Goal: Task Accomplishment & Management: Manage account settings

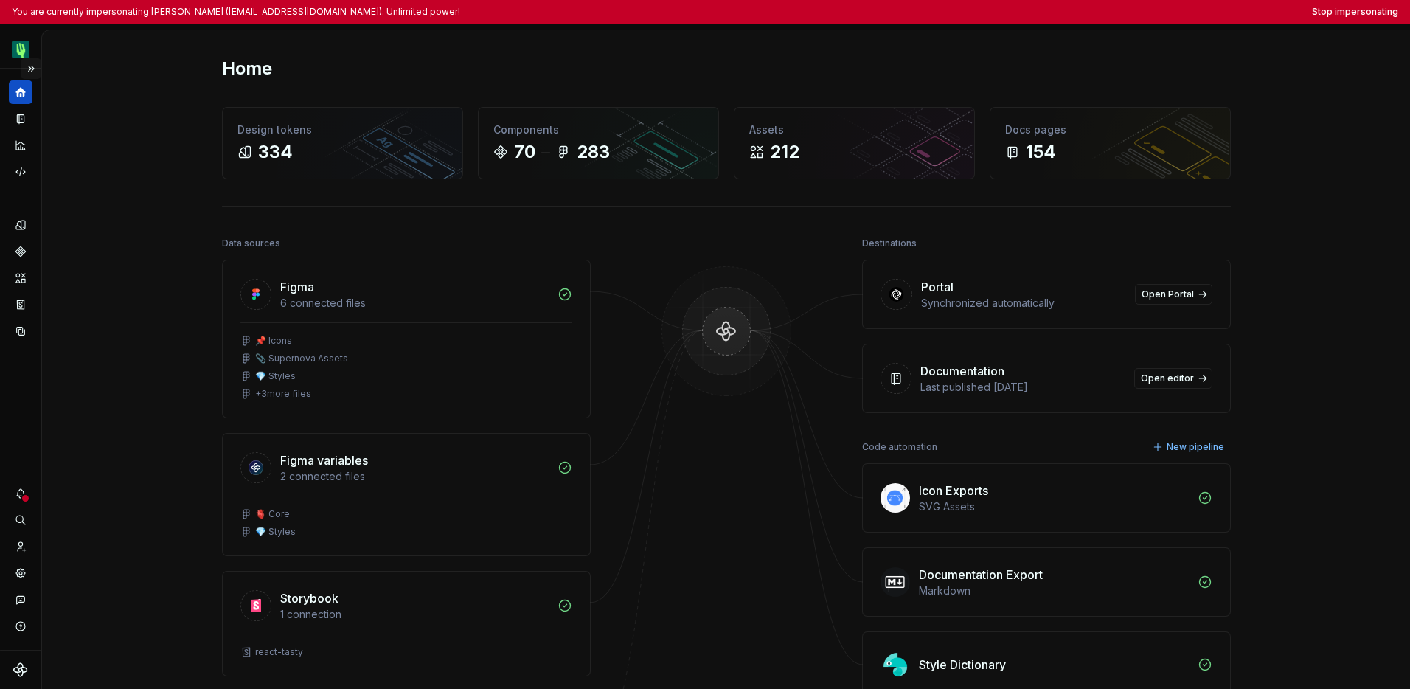
click at [38, 69] on button "Expand sidebar" at bounding box center [31, 68] width 21 height 21
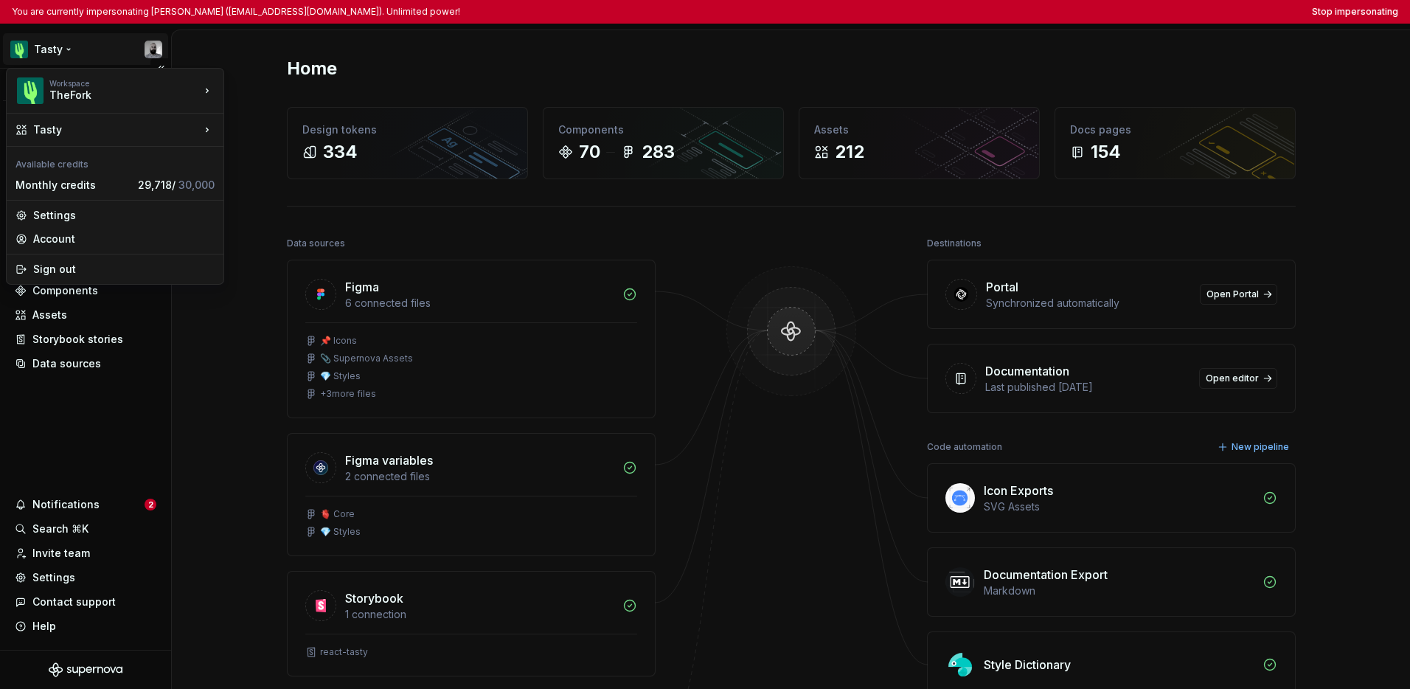
click at [51, 52] on html "You are currently impersonating Julien Riveron (jriveron@thefork.com). Unlimite…" at bounding box center [705, 344] width 1410 height 689
click at [82, 432] on html "You are currently impersonating Julien Riveron (jriveron@thefork.com). Unlimite…" at bounding box center [705, 344] width 1410 height 689
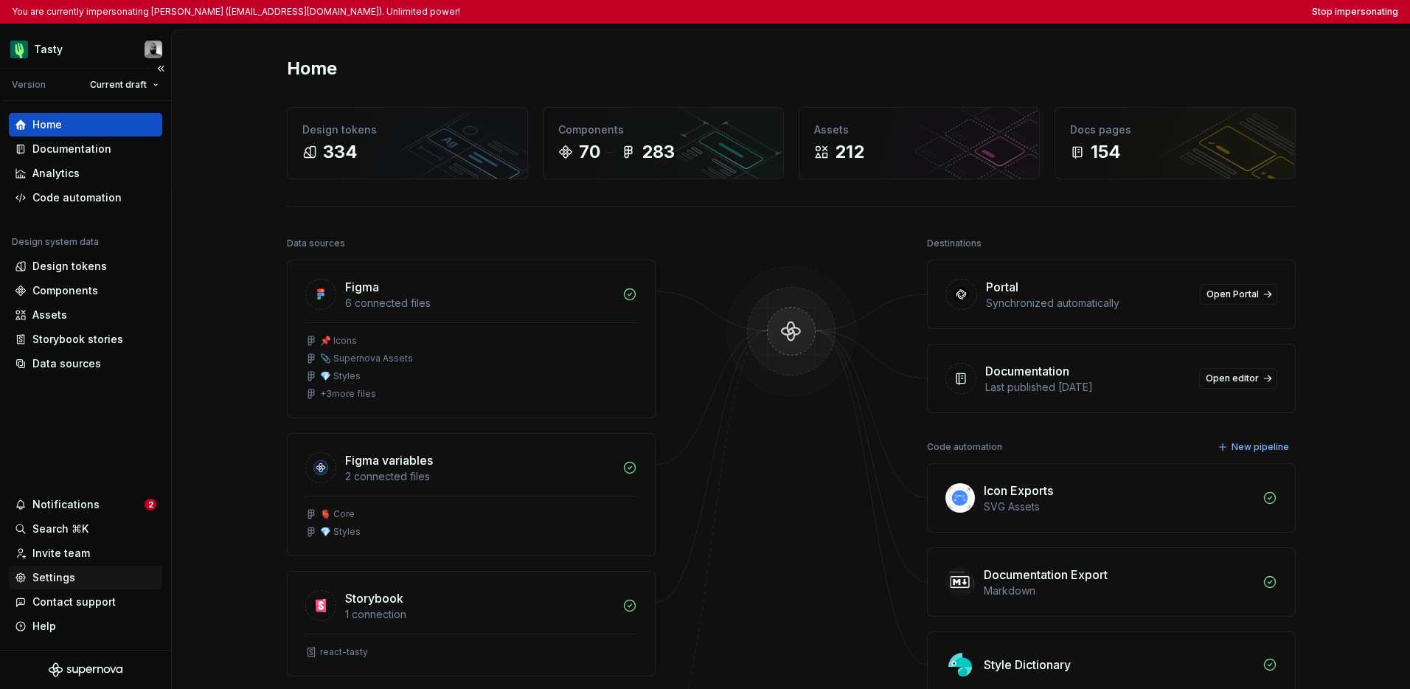
click at [72, 577] on div "Settings" at bounding box center [53, 577] width 43 height 15
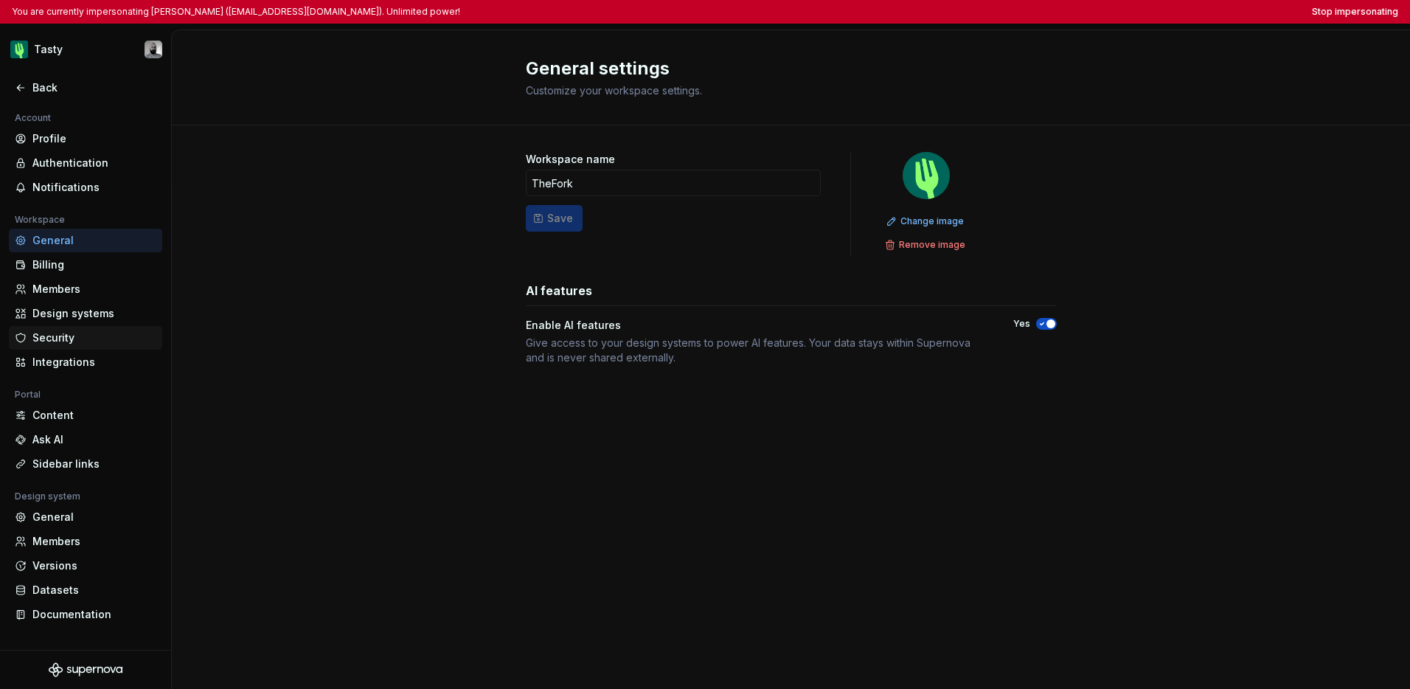
click at [84, 333] on div "Security" at bounding box center [94, 337] width 124 height 15
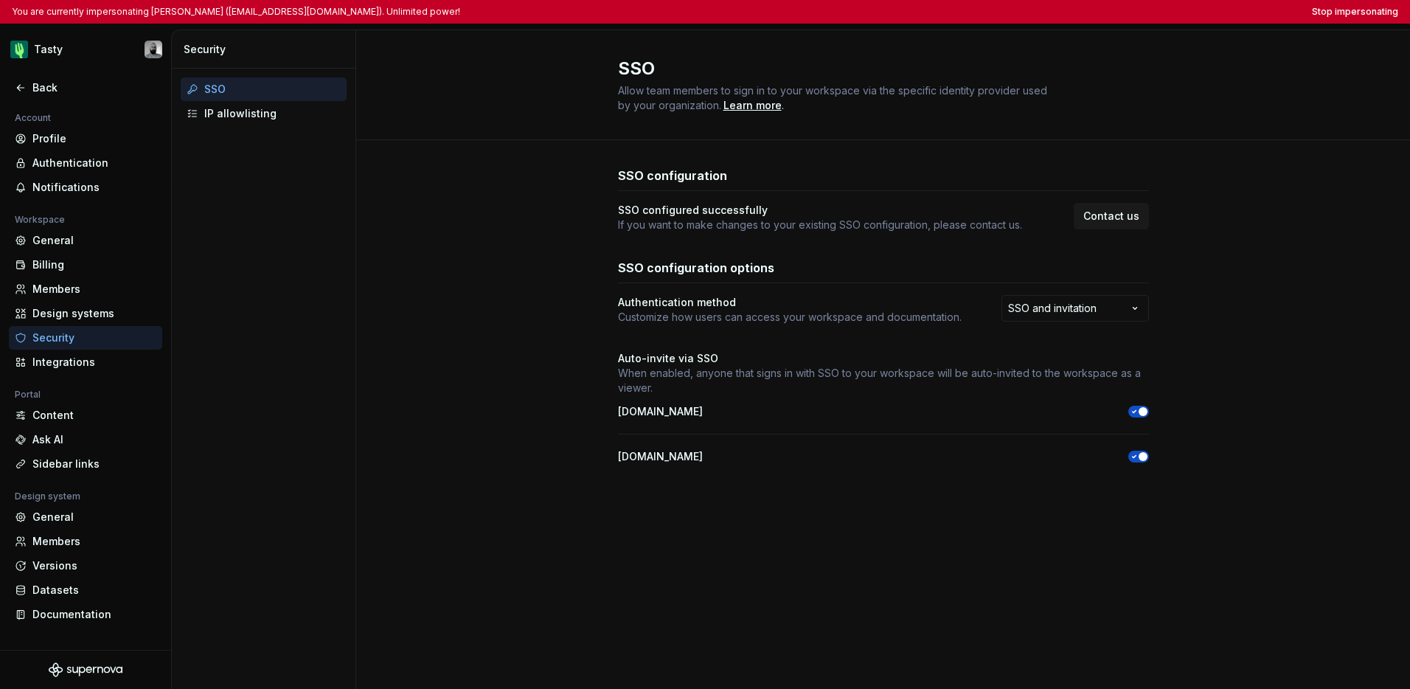
click at [1043, 18] on div "You are currently impersonating Julien Riveron (jriveron@thefork.com). Unlimite…" at bounding box center [705, 12] width 1410 height 24
click at [1043, 15] on button "Stop impersonating" at bounding box center [1355, 12] width 86 height 12
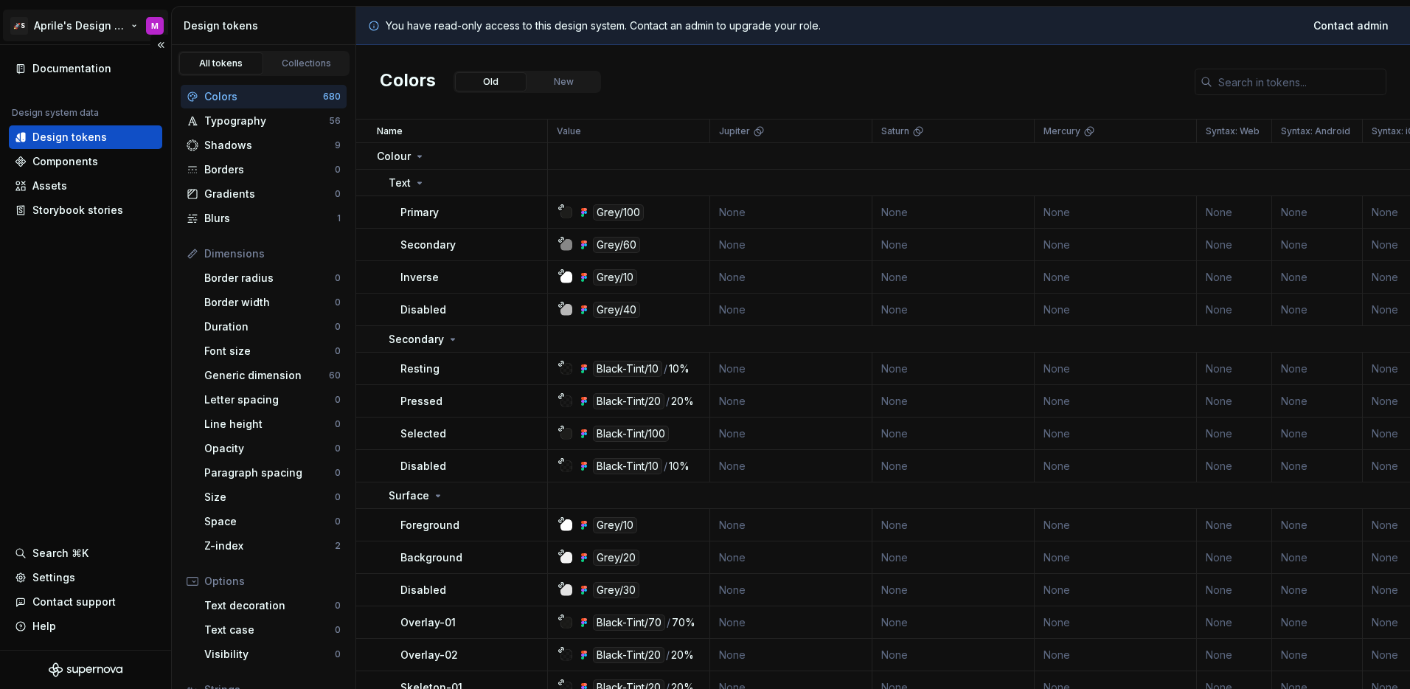
click at [88, 26] on html "🚀S Aprile's Design System M Documentation Design system data Design tokens Comp…" at bounding box center [705, 344] width 1410 height 689
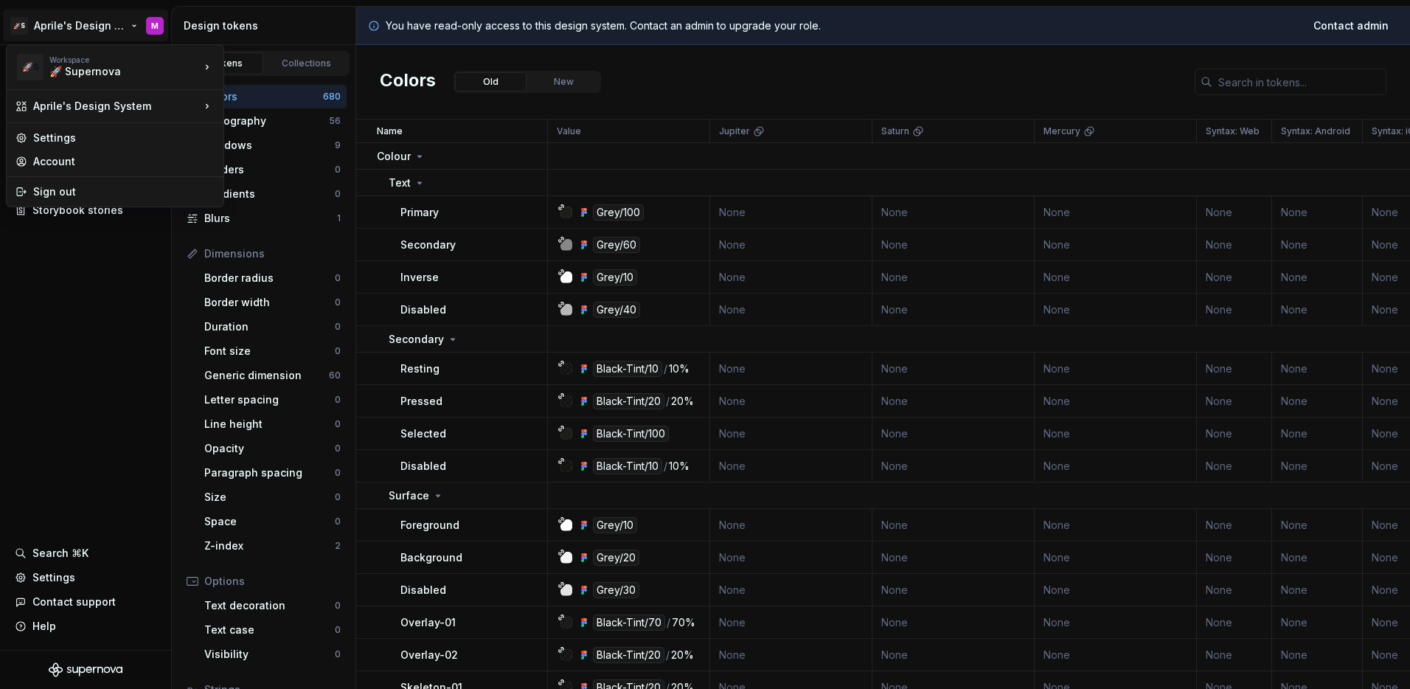
click at [108, 299] on html "🚀S Aprile's Design System M Documentation Design system data Design tokens Comp…" at bounding box center [705, 344] width 1410 height 689
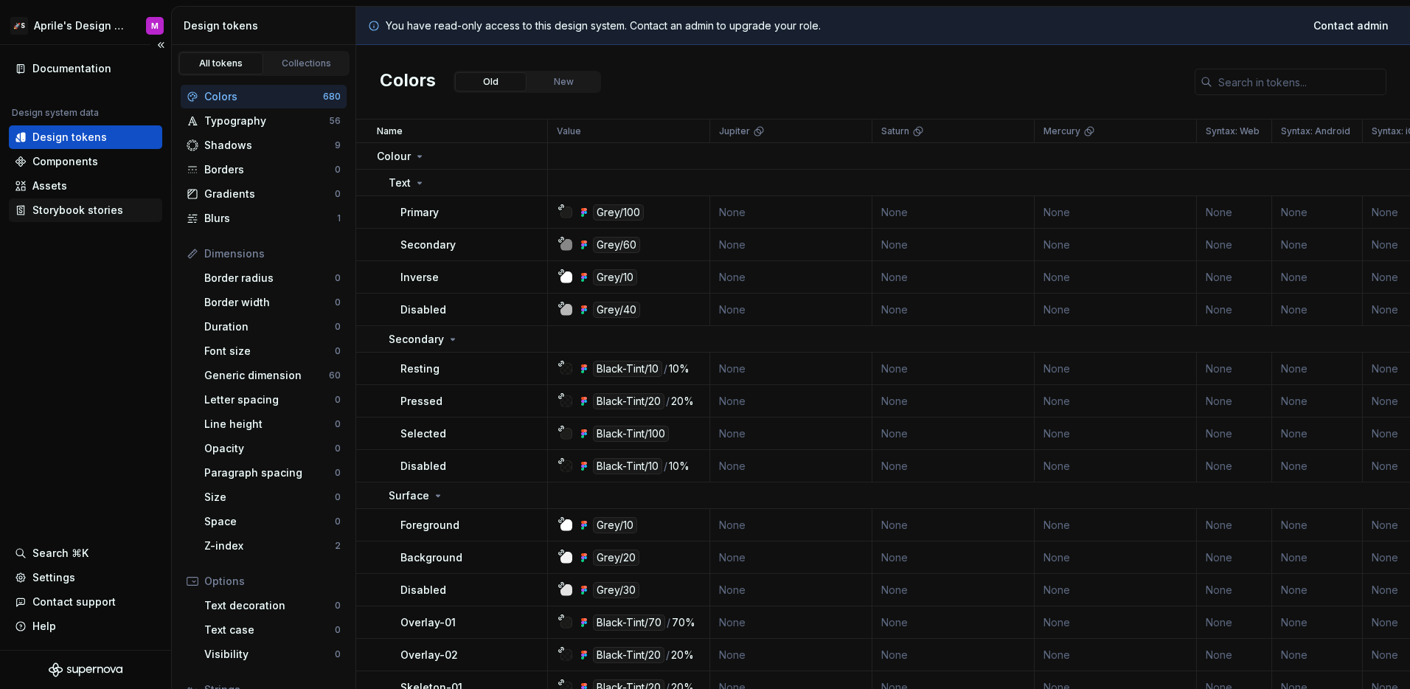
click at [99, 211] on div "Storybook stories" at bounding box center [77, 210] width 91 height 15
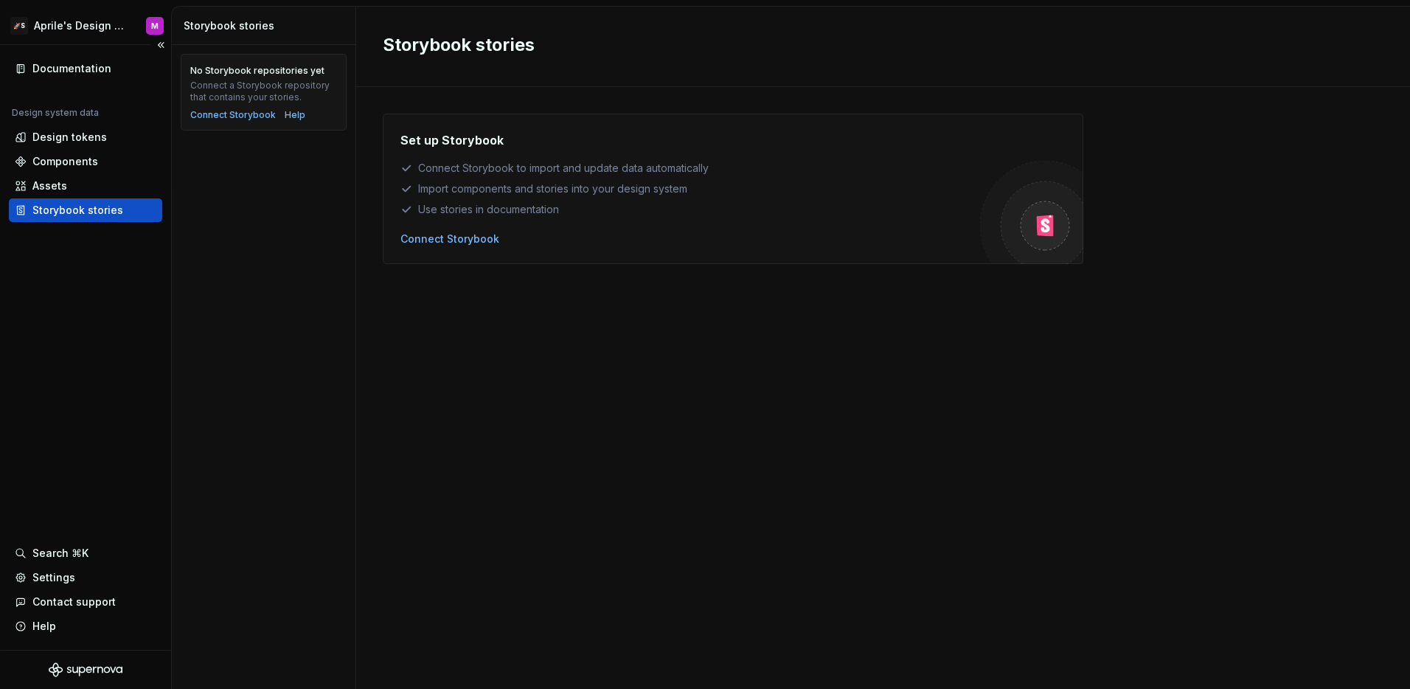
click at [75, 45] on div "Documentation Design system data Design tokens Components Assets Storybook stor…" at bounding box center [85, 347] width 171 height 605
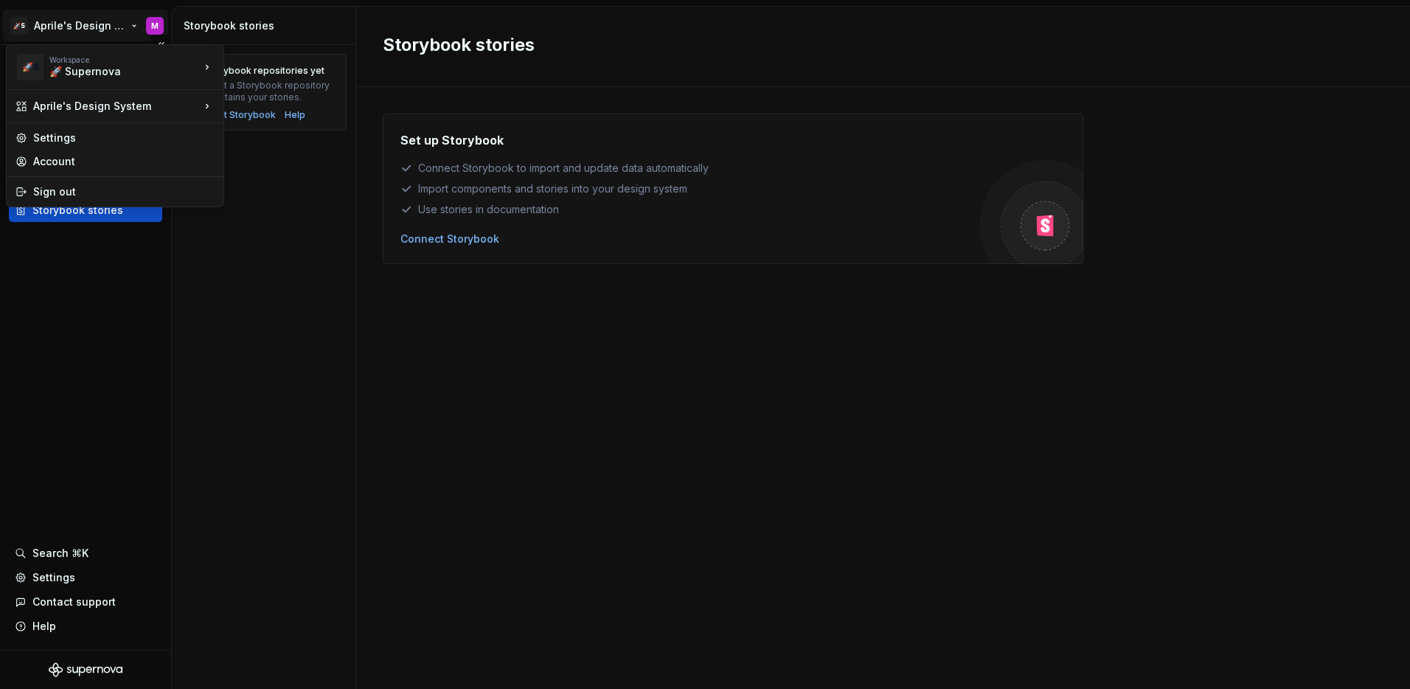
click at [79, 33] on html "🚀S Aprile's Design System M Documentation Design system data Design tokens Comp…" at bounding box center [705, 344] width 1410 height 689
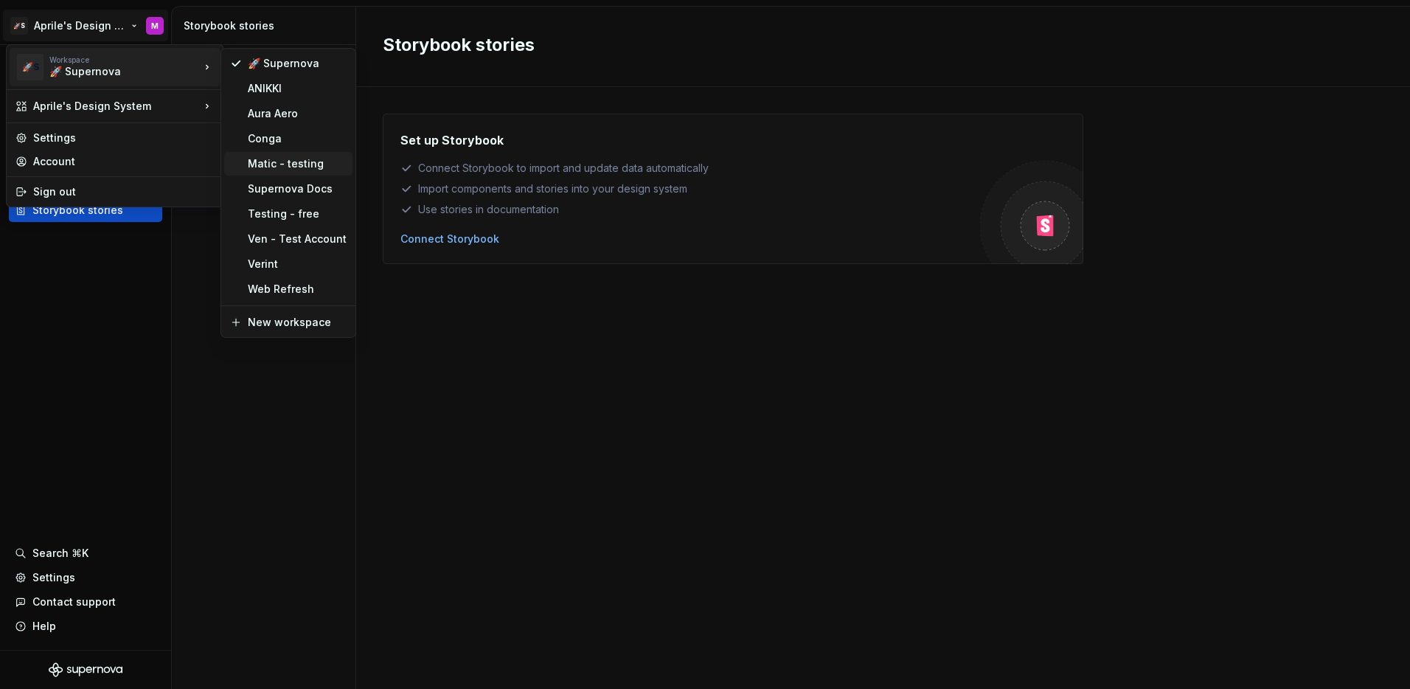
click at [288, 173] on div "Matic - testing" at bounding box center [288, 164] width 128 height 24
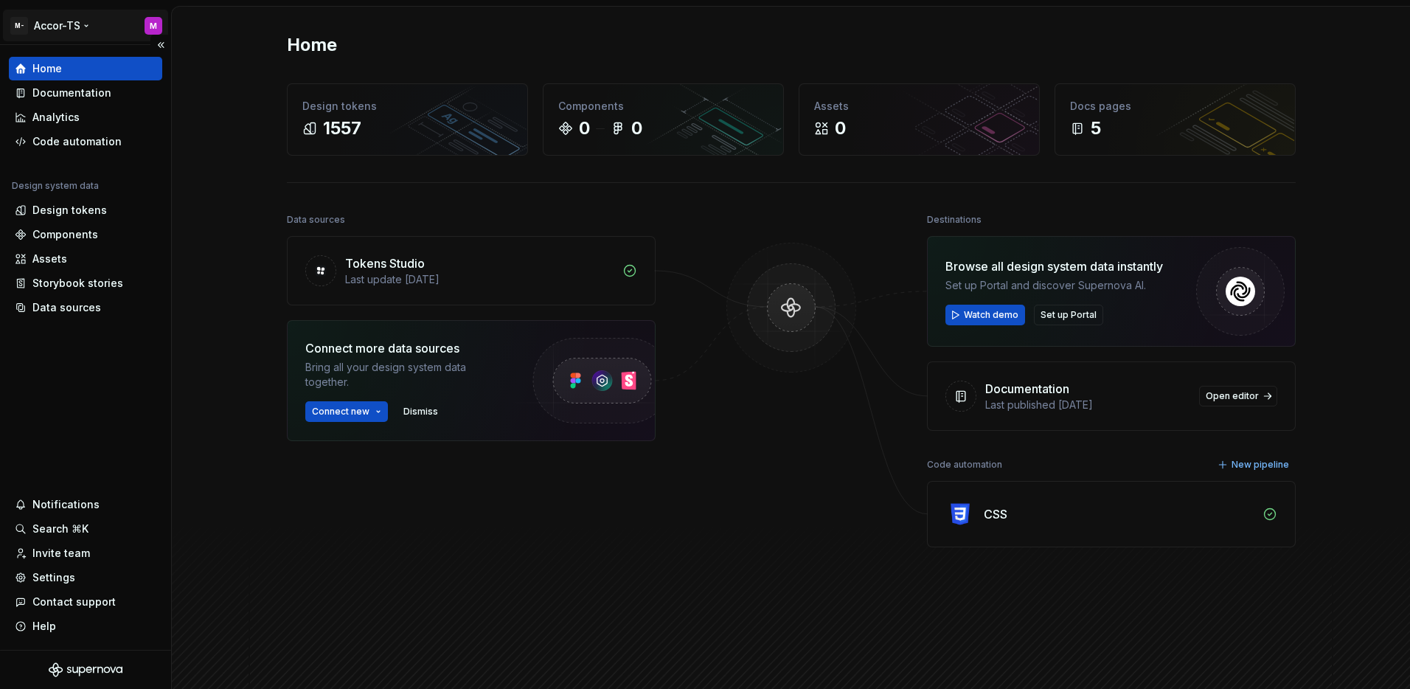
click at [58, 34] on html "M- Accor-TS M Home Documentation Analytics Code automation Design system data D…" at bounding box center [705, 344] width 1410 height 689
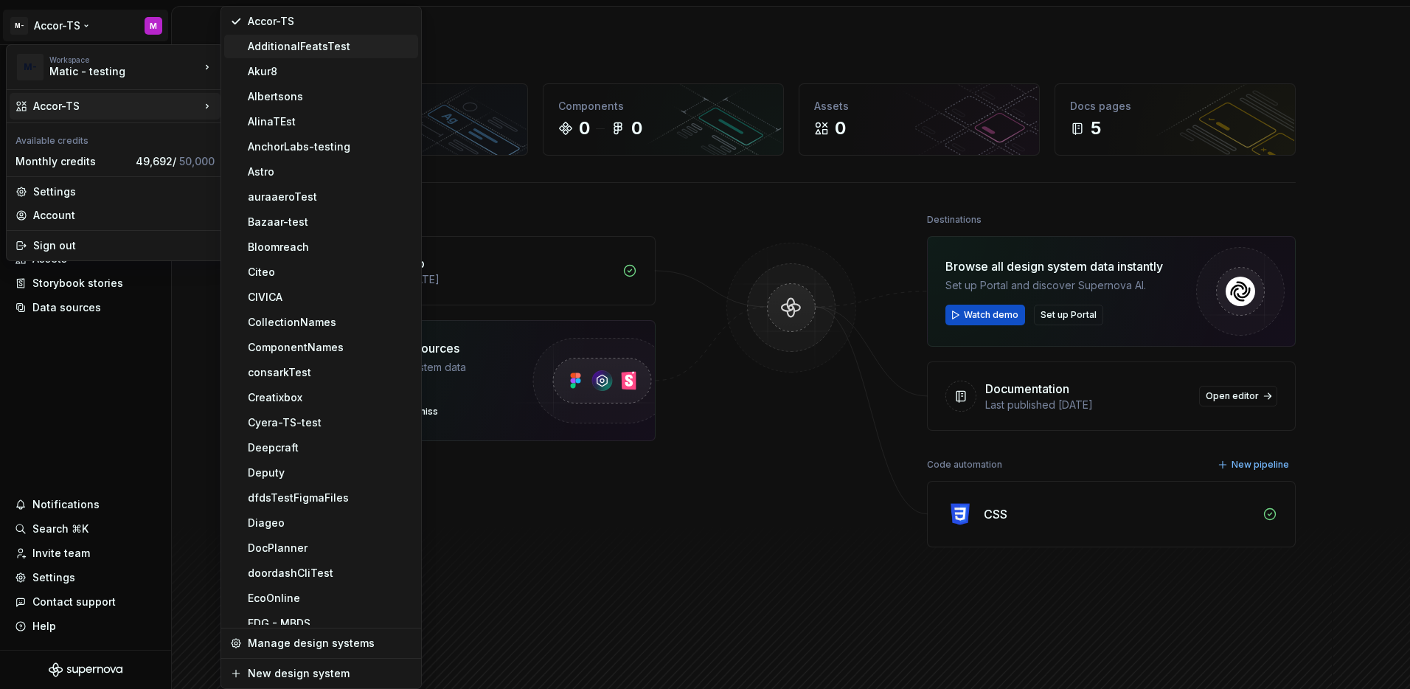
click at [303, 52] on div "AdditionalFeatsTest" at bounding box center [330, 46] width 164 height 15
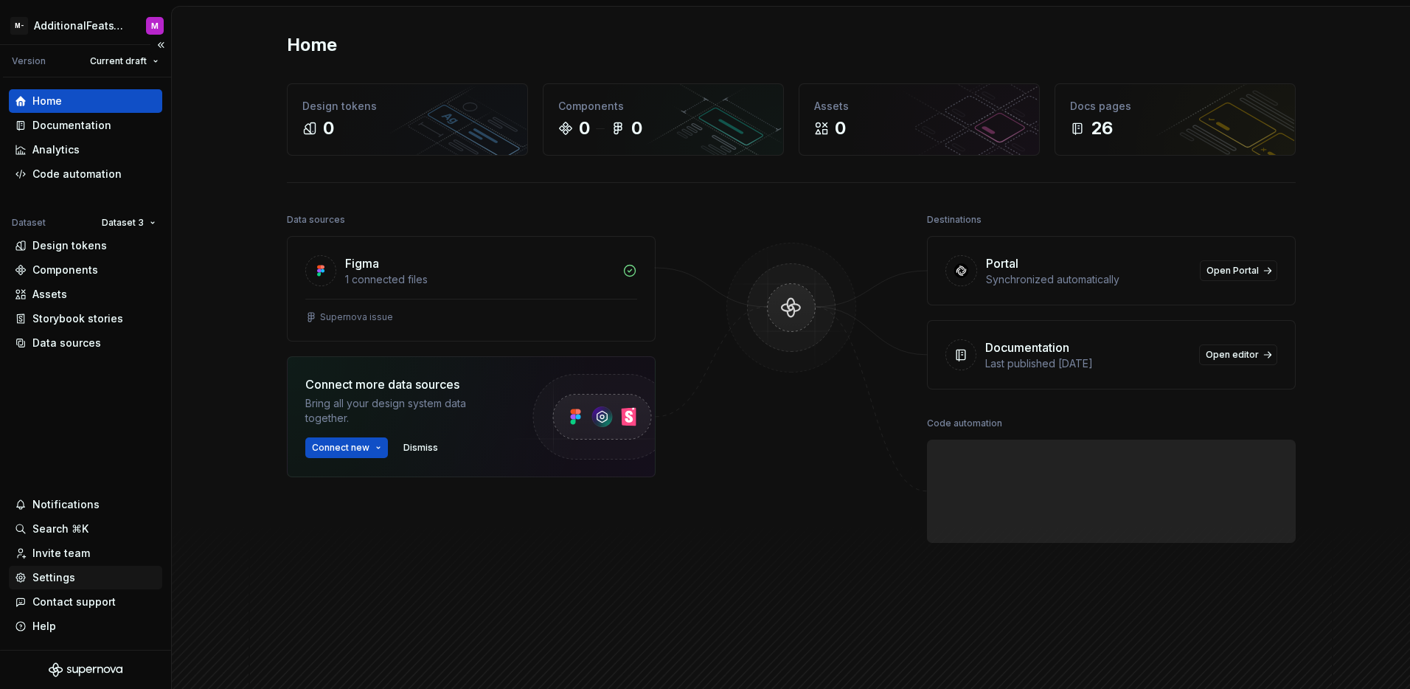
click at [63, 574] on div "Settings" at bounding box center [53, 577] width 43 height 15
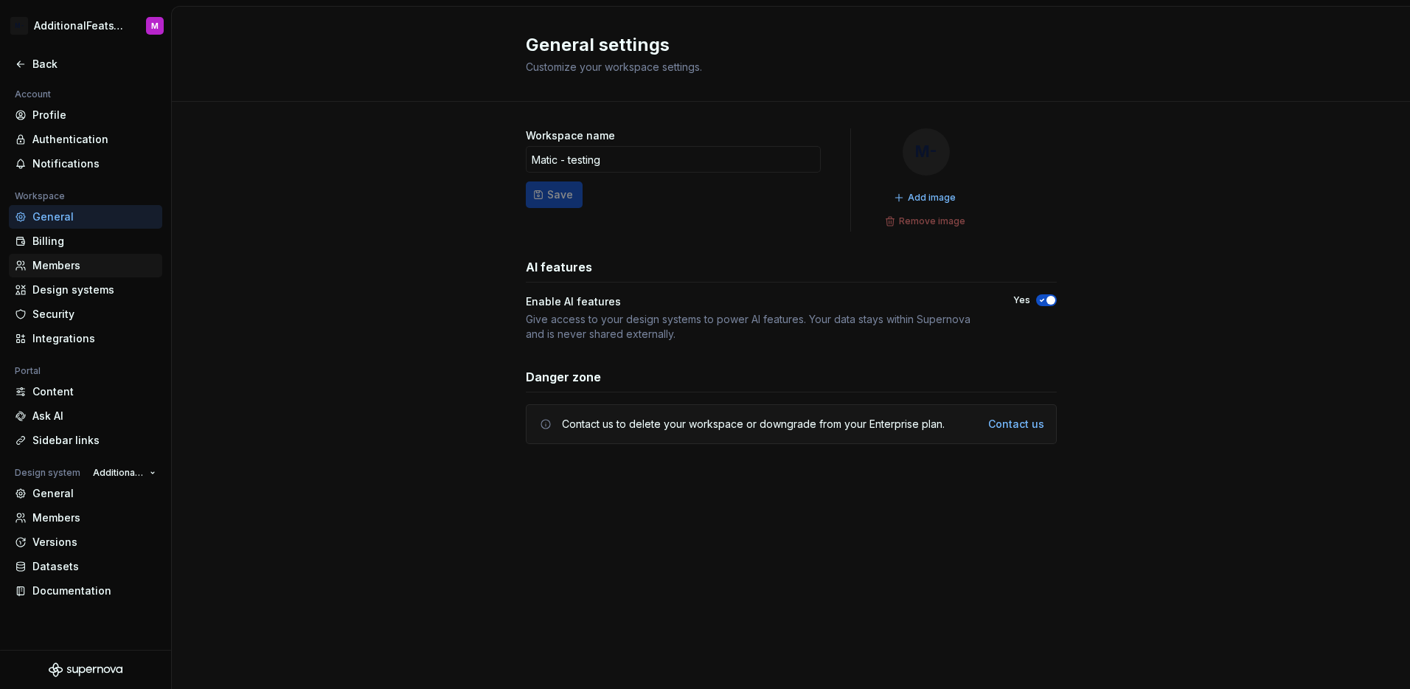
click at [66, 265] on div "Members" at bounding box center [94, 265] width 124 height 15
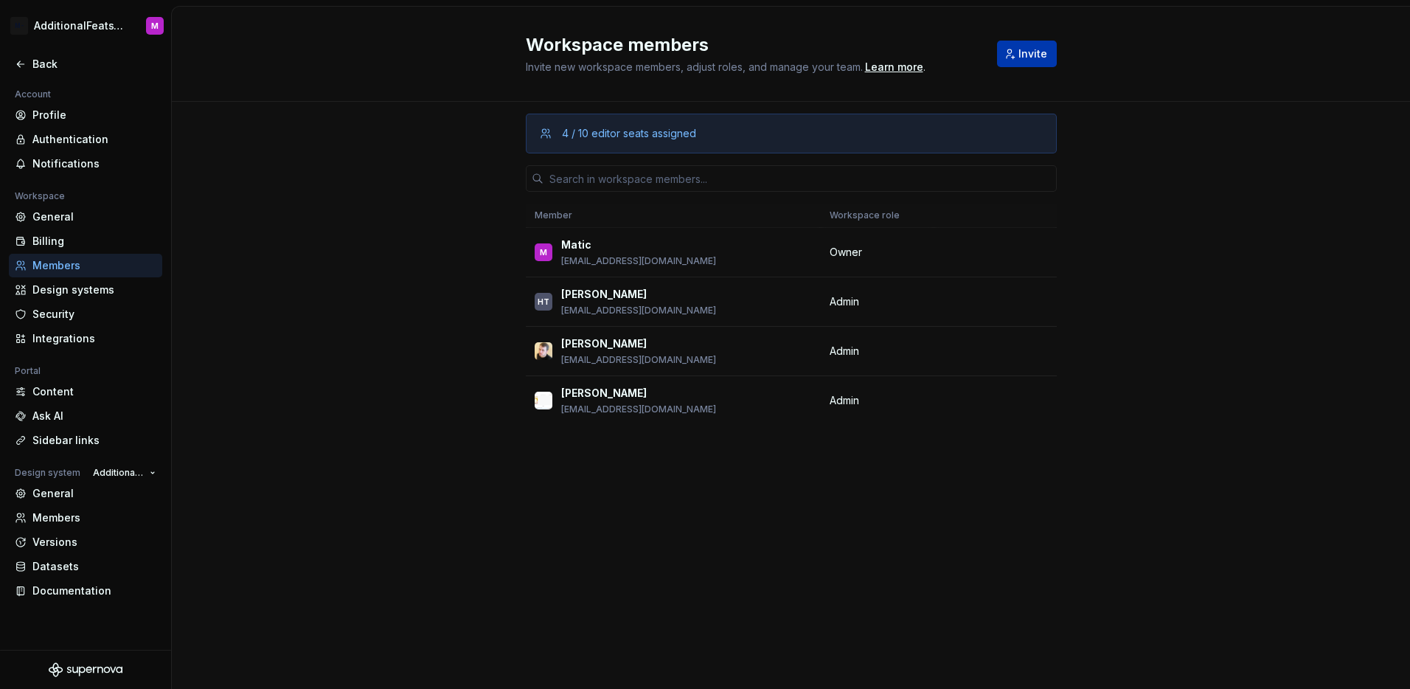
click at [1016, 63] on button "Invite" at bounding box center [1027, 54] width 60 height 27
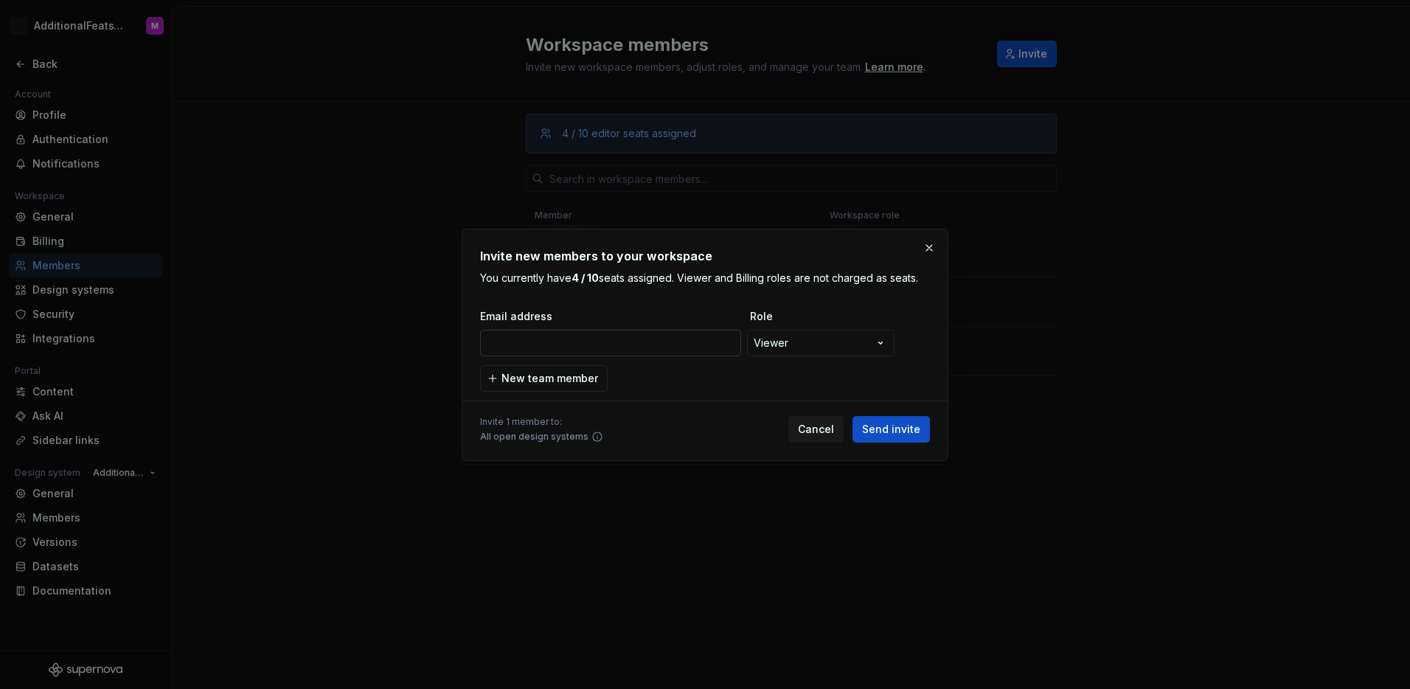
click at [695, 346] on input "email" at bounding box center [610, 343] width 261 height 27
type input "famoge4097@hiepth.com"
click at [899, 435] on span "Send invite" at bounding box center [891, 429] width 58 height 15
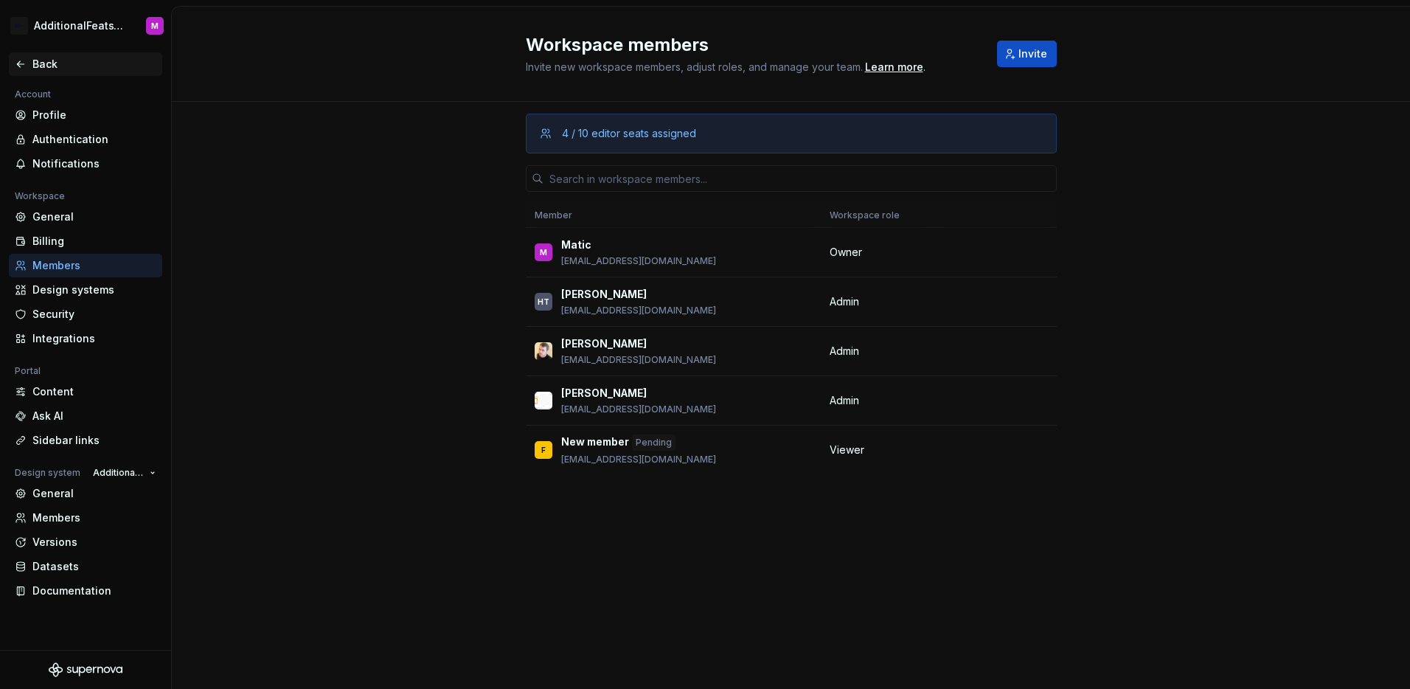
click at [18, 63] on icon at bounding box center [21, 64] width 12 height 12
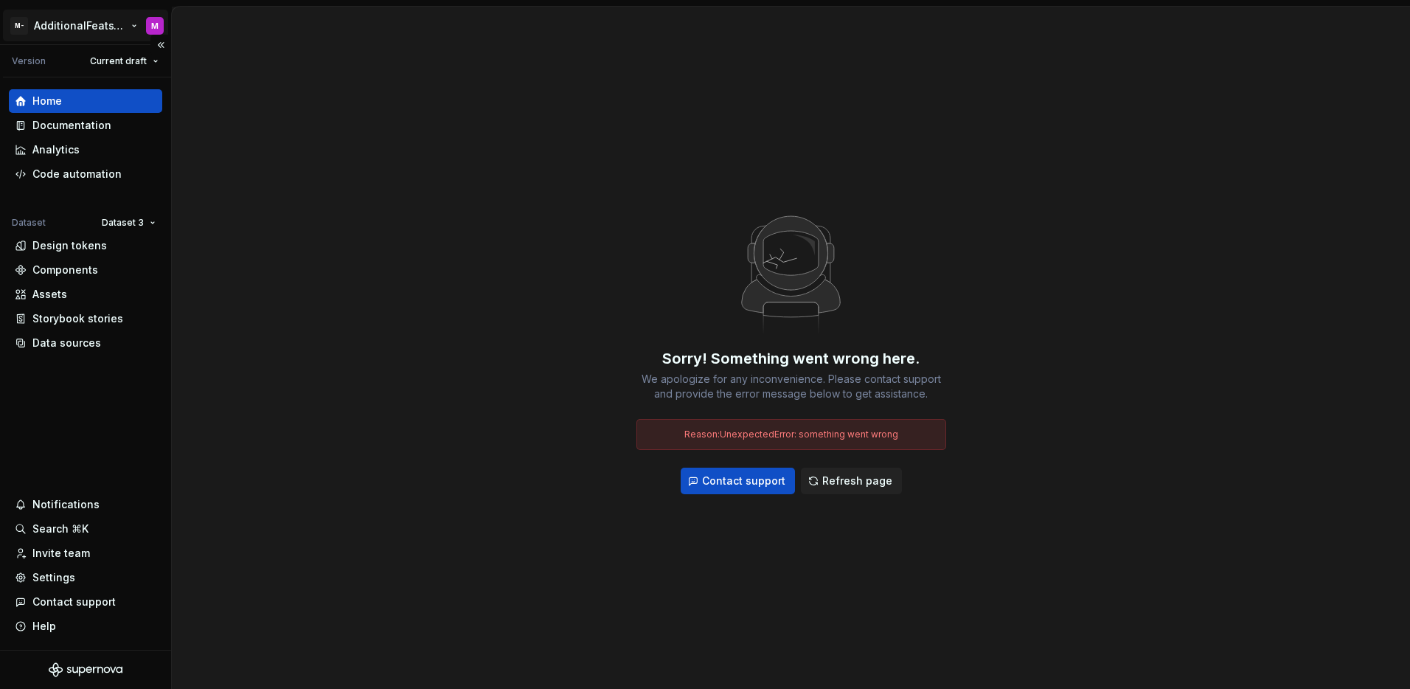
click at [95, 20] on html "M- AdditionalFeatsTest M Version Current draft Home Documentation Analytics Cod…" at bounding box center [705, 344] width 1410 height 689
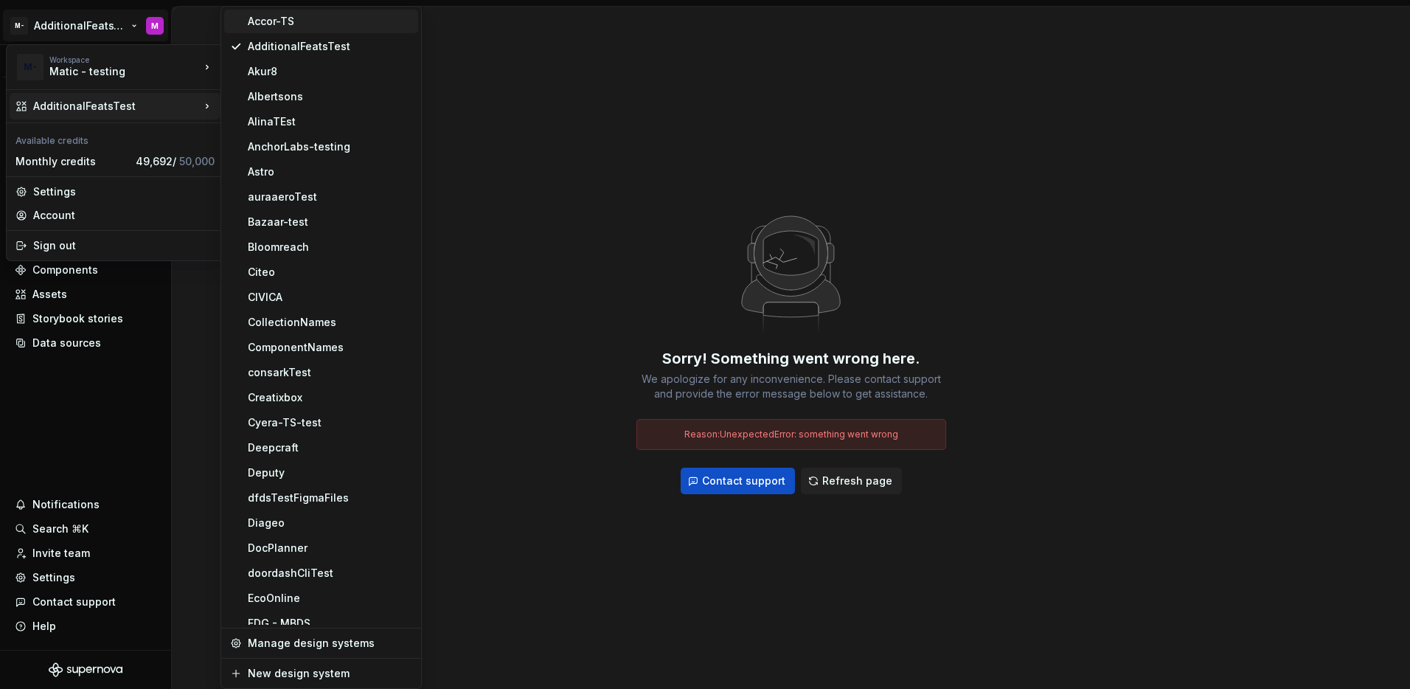
click at [251, 29] on div "Accor-TS" at bounding box center [321, 22] width 194 height 24
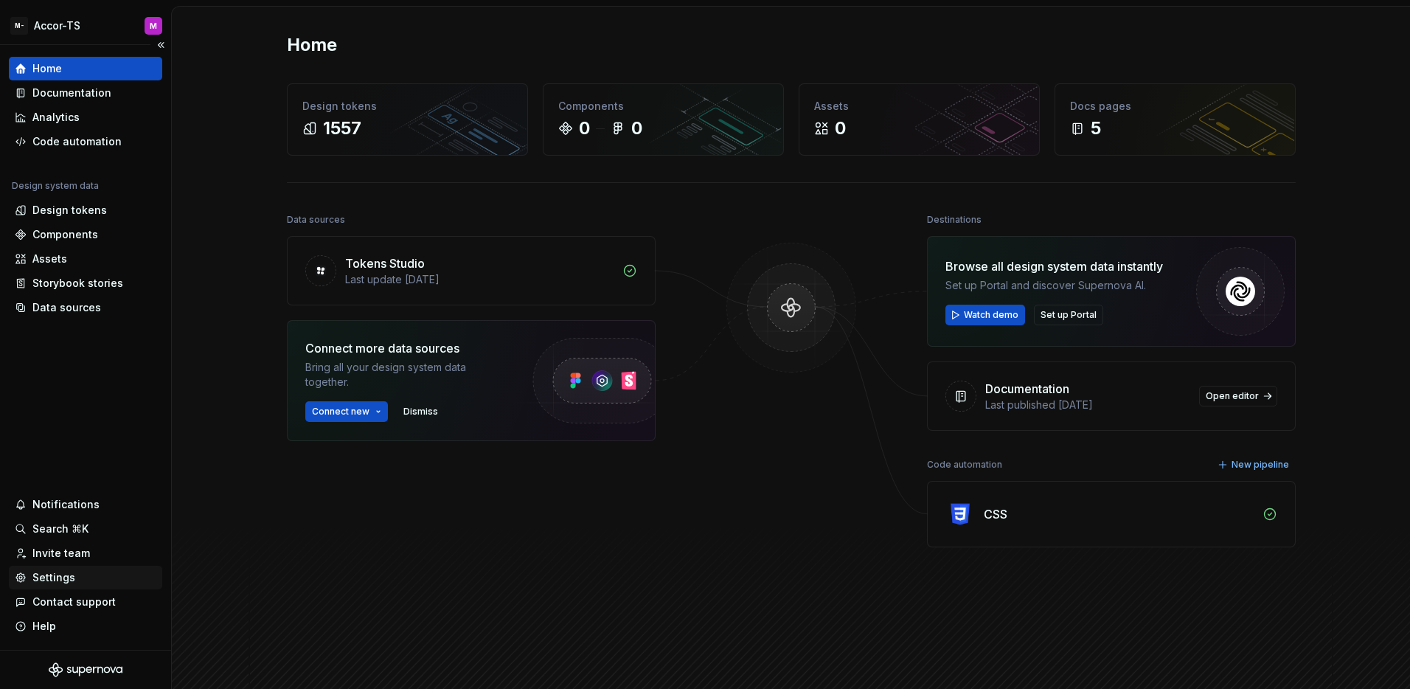
click at [66, 578] on div "Settings" at bounding box center [53, 577] width 43 height 15
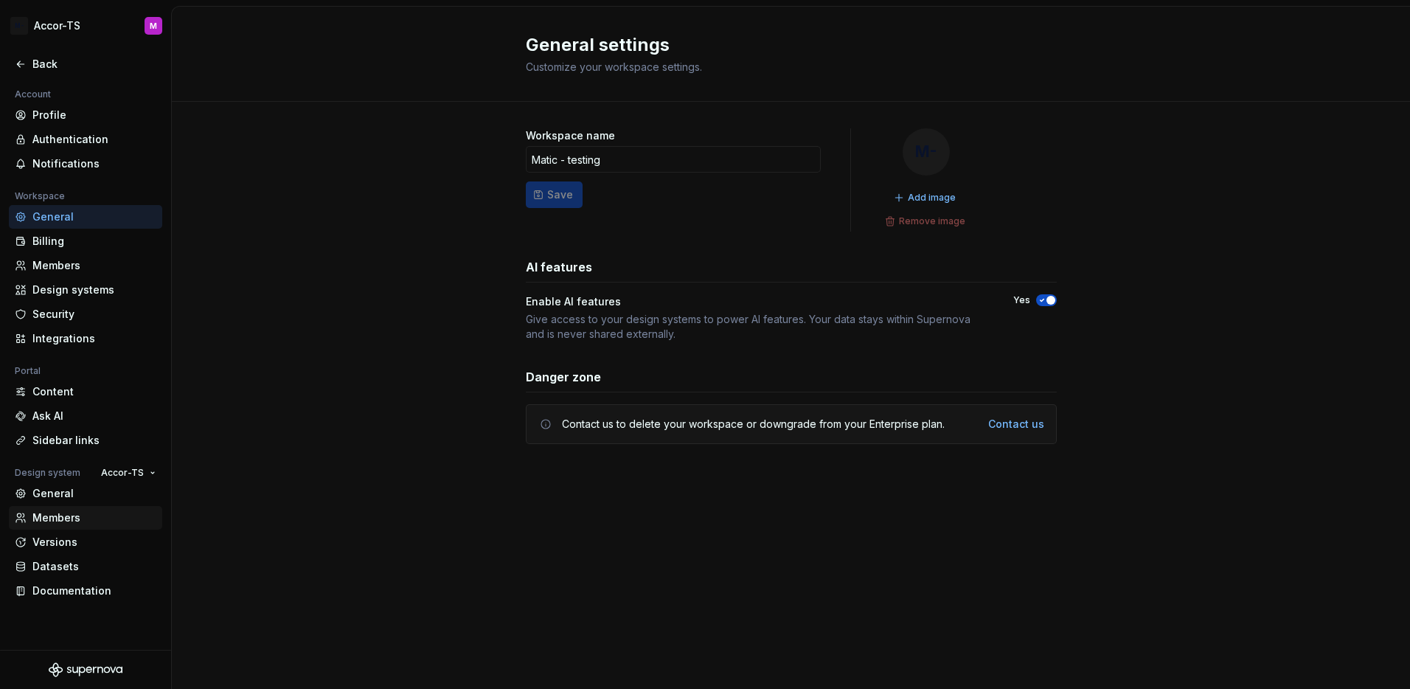
click at [69, 518] on div "Members" at bounding box center [94, 517] width 124 height 15
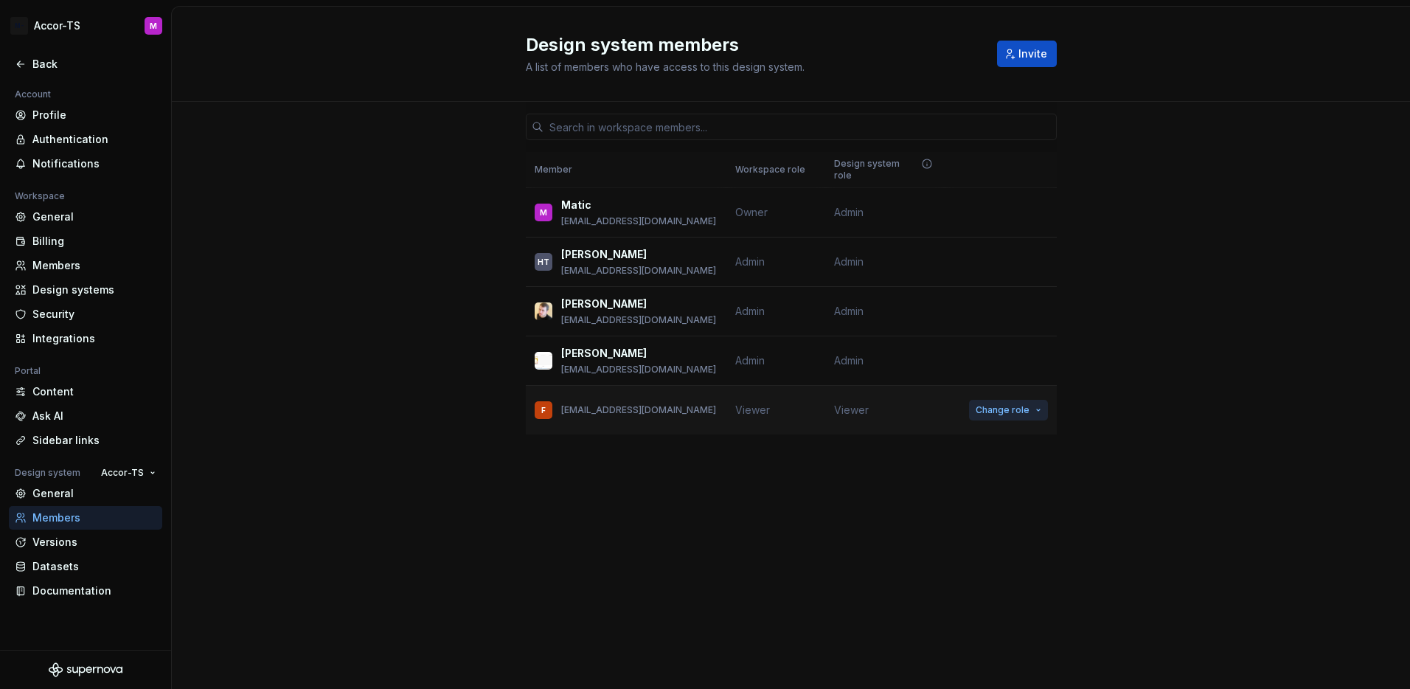
click at [1023, 404] on span "Change role" at bounding box center [1002, 410] width 54 height 12
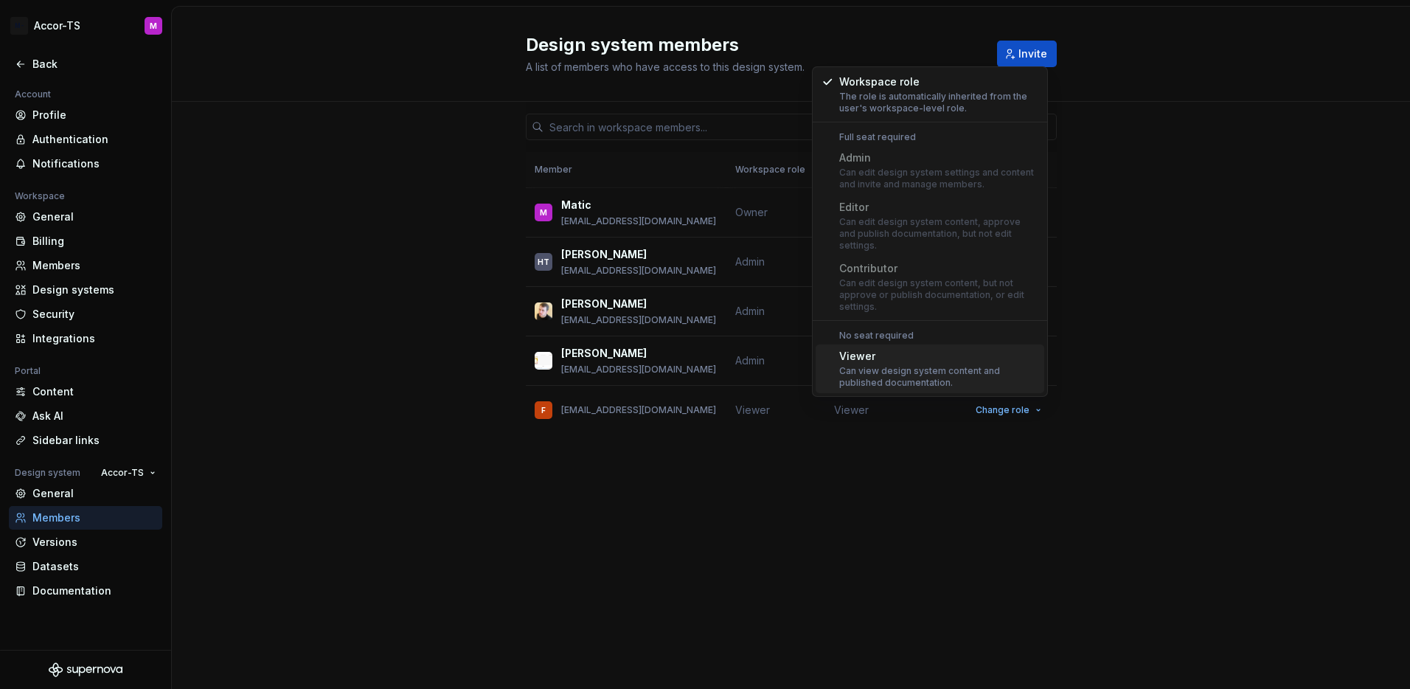
click at [660, 499] on div "Design system members A list of members who have access to this design system. …" at bounding box center [791, 348] width 1238 height 682
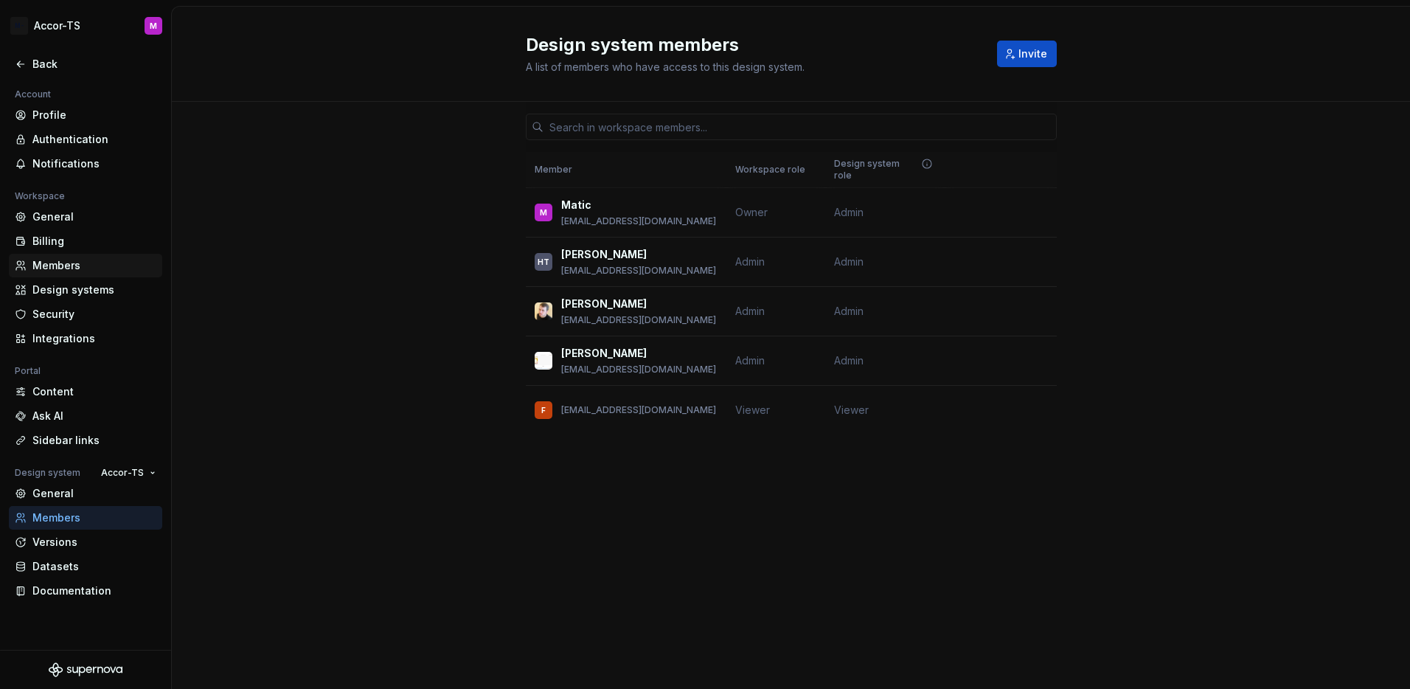
click at [66, 265] on div "Members" at bounding box center [94, 265] width 124 height 15
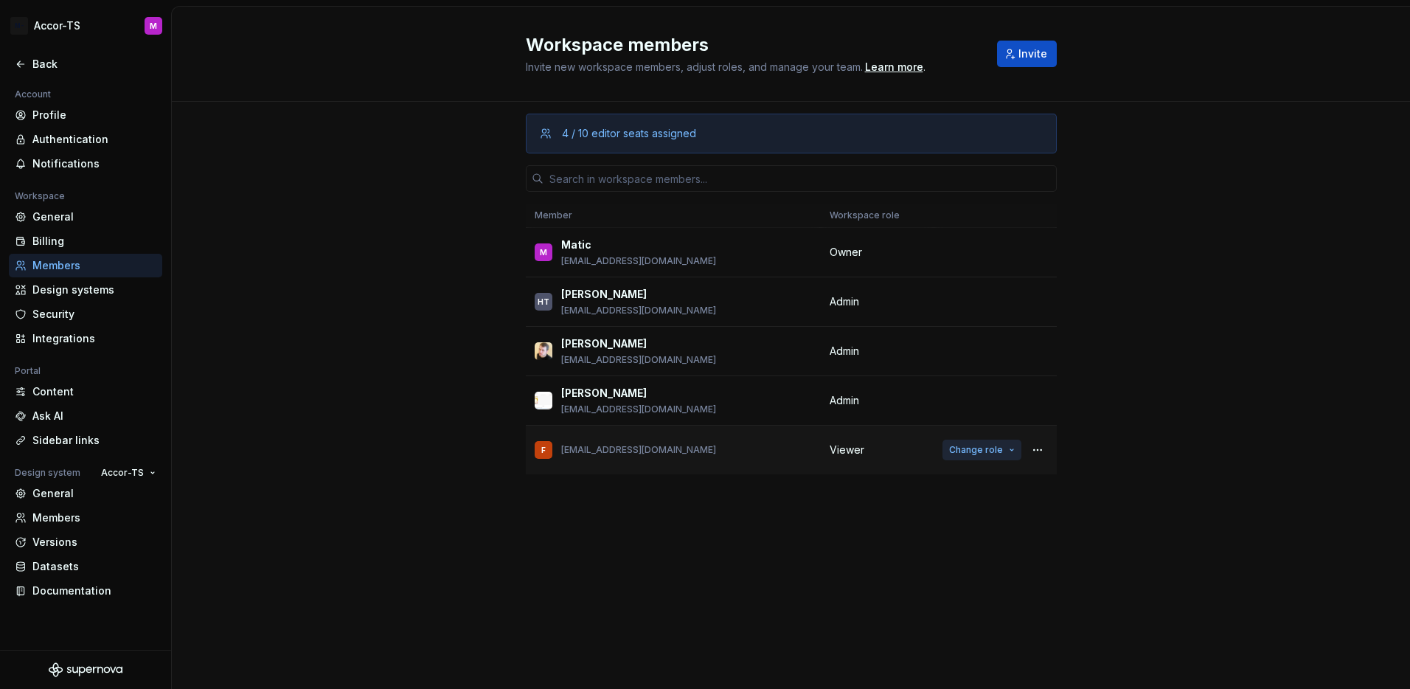
click at [1000, 453] on span "Change role" at bounding box center [976, 450] width 54 height 12
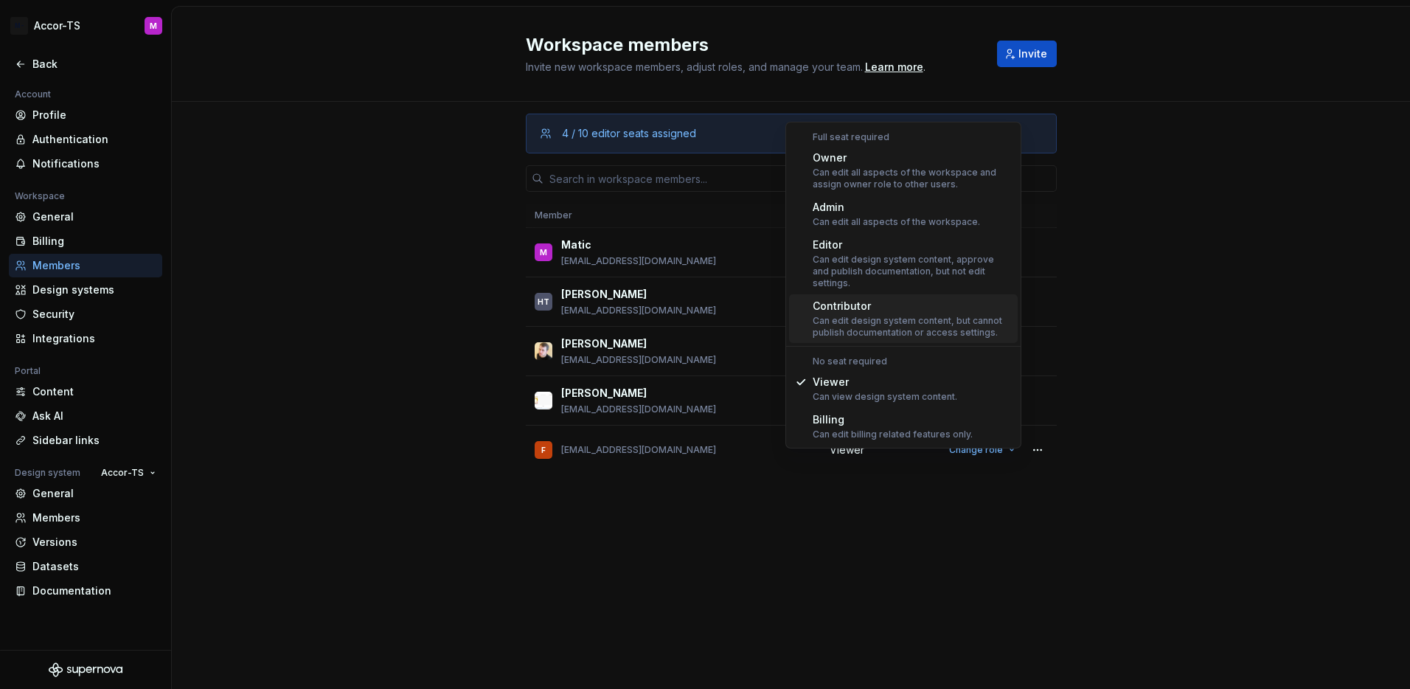
click at [890, 315] on div "Can edit design system content, but cannot publish documentation or access sett…" at bounding box center [911, 327] width 199 height 24
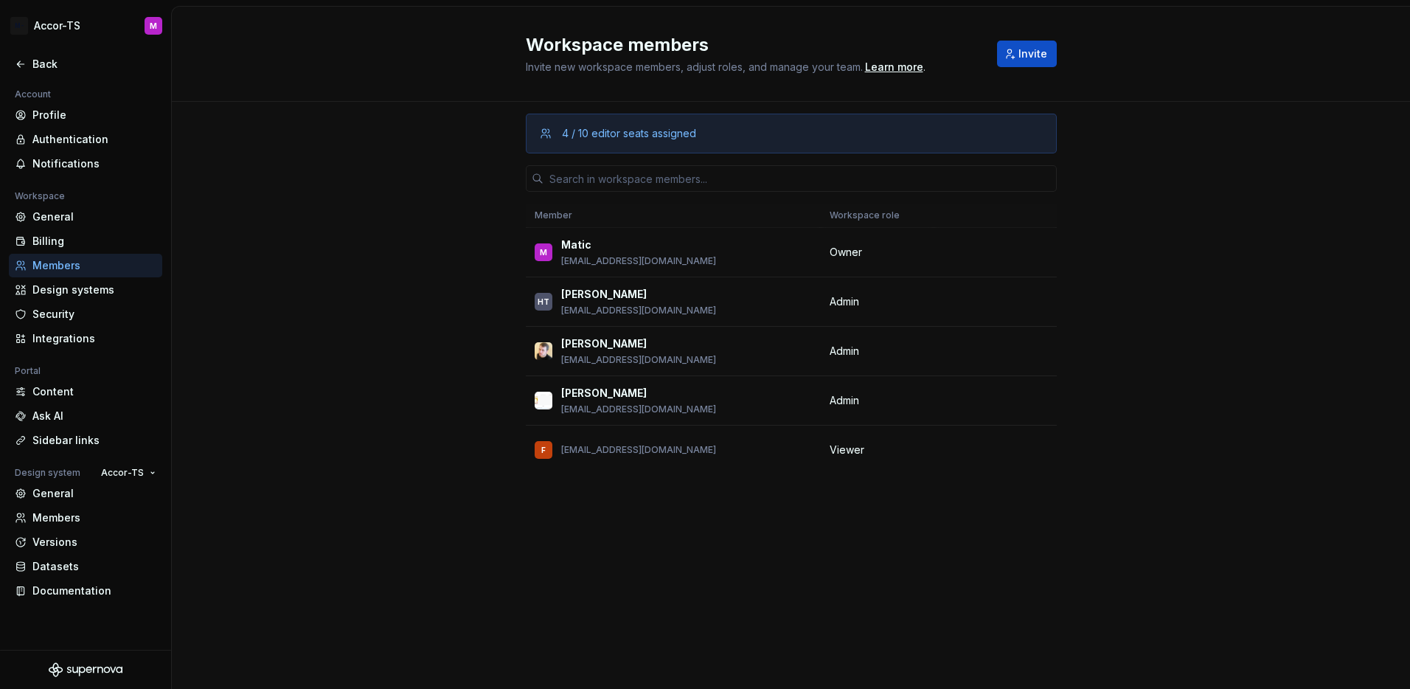
click at [852, 514] on div "4 / 10 editor seats assigned Member Workspace role M Matic matic@supernova.io O…" at bounding box center [791, 367] width 531 height 531
click at [15, 69] on icon at bounding box center [21, 64] width 12 height 12
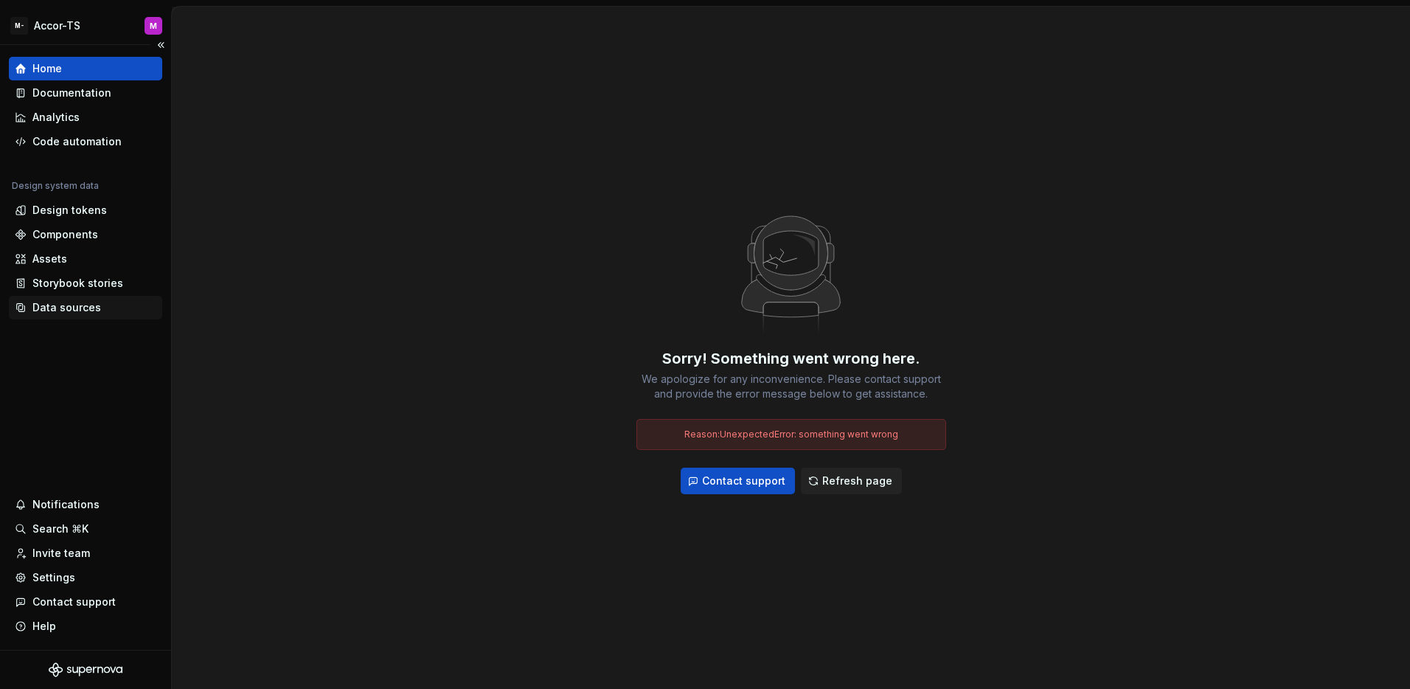
click at [82, 313] on div "Data sources" at bounding box center [66, 307] width 69 height 15
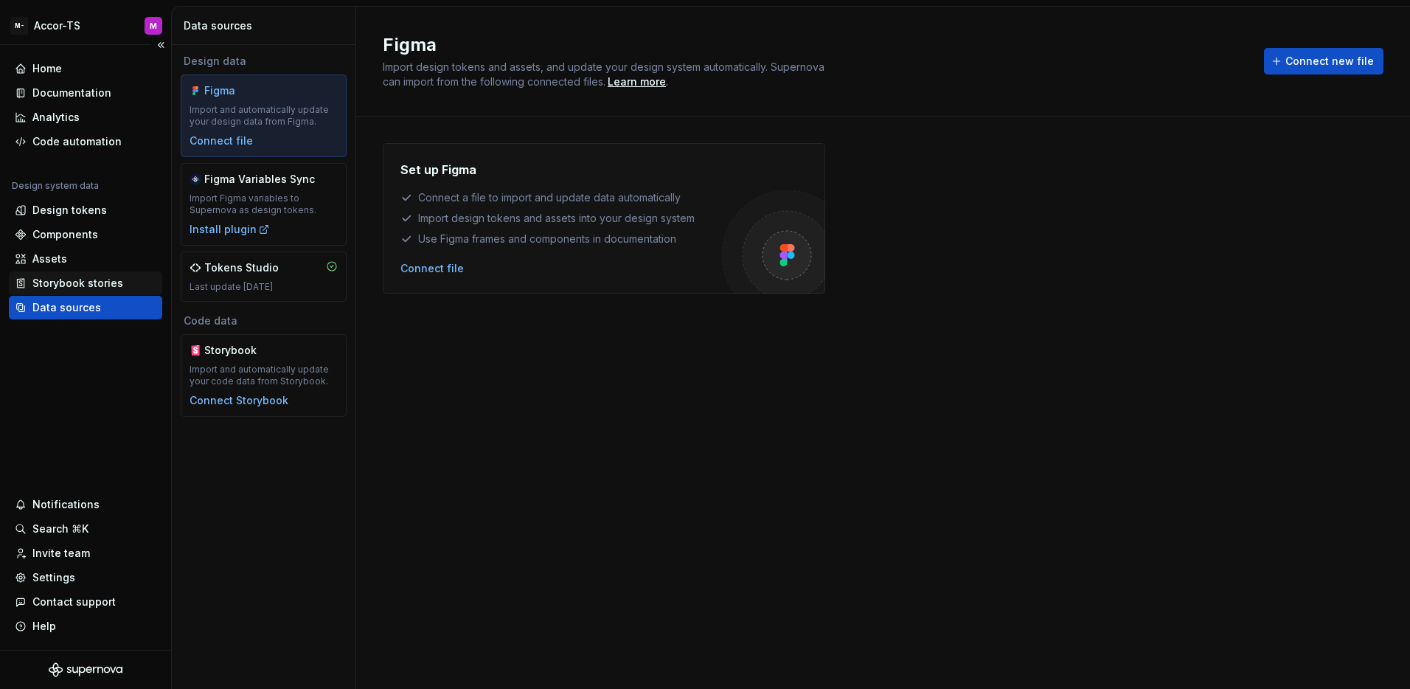
click at [88, 282] on div "Storybook stories" at bounding box center [77, 283] width 91 height 15
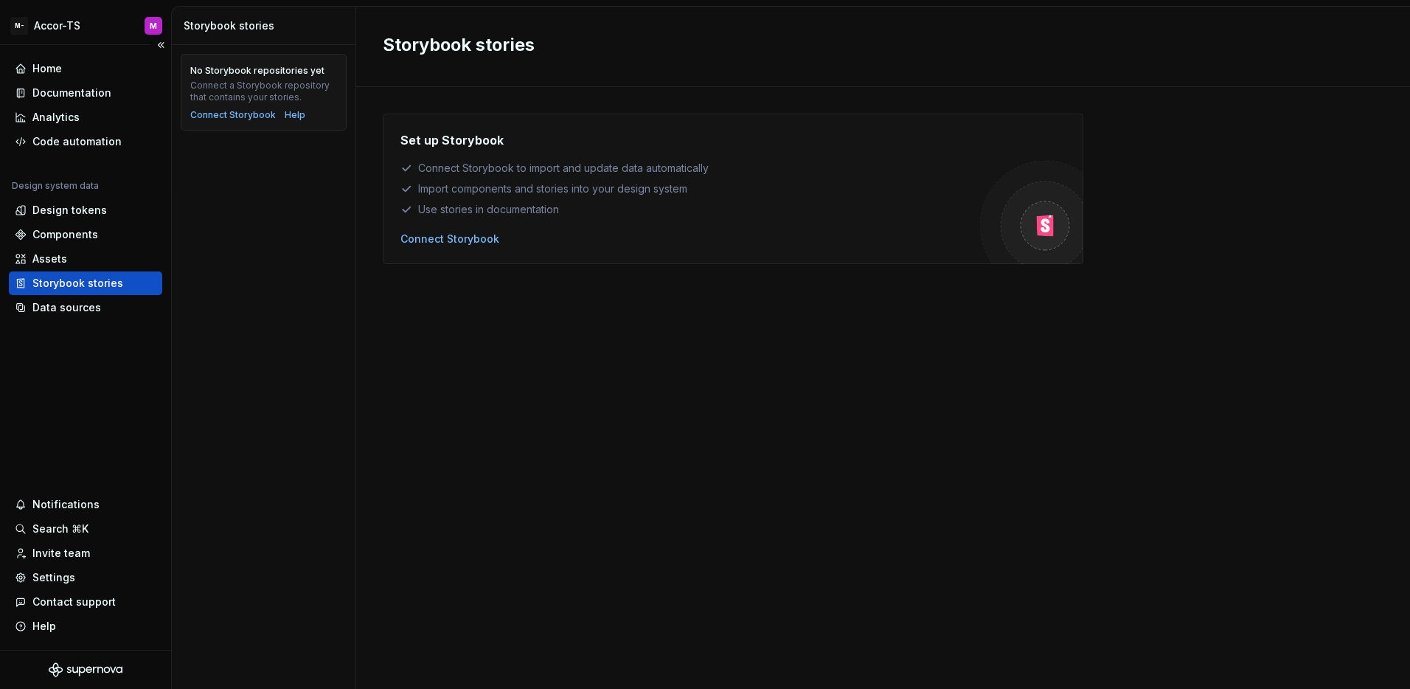
click at [128, 360] on div "Home Documentation Analytics Code automation Design system data Design tokens C…" at bounding box center [85, 347] width 171 height 605
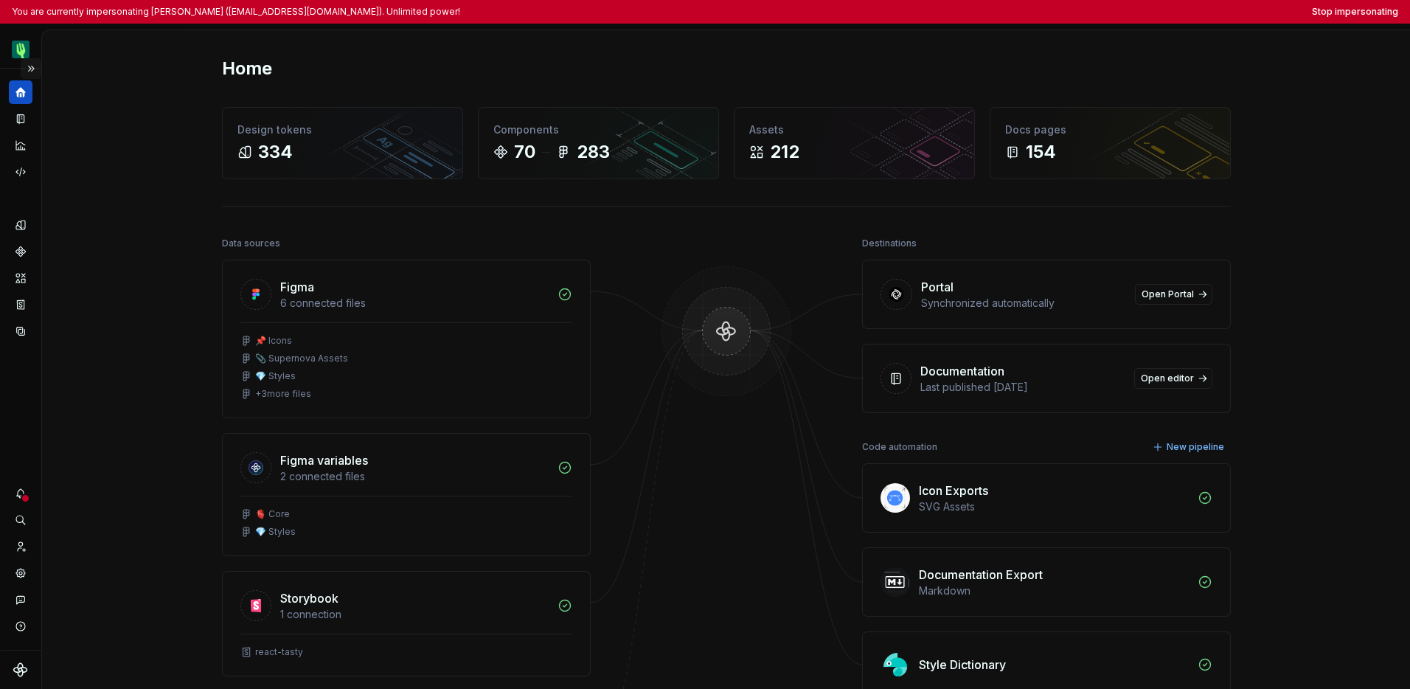
click at [32, 65] on button "Expand sidebar" at bounding box center [31, 68] width 21 height 21
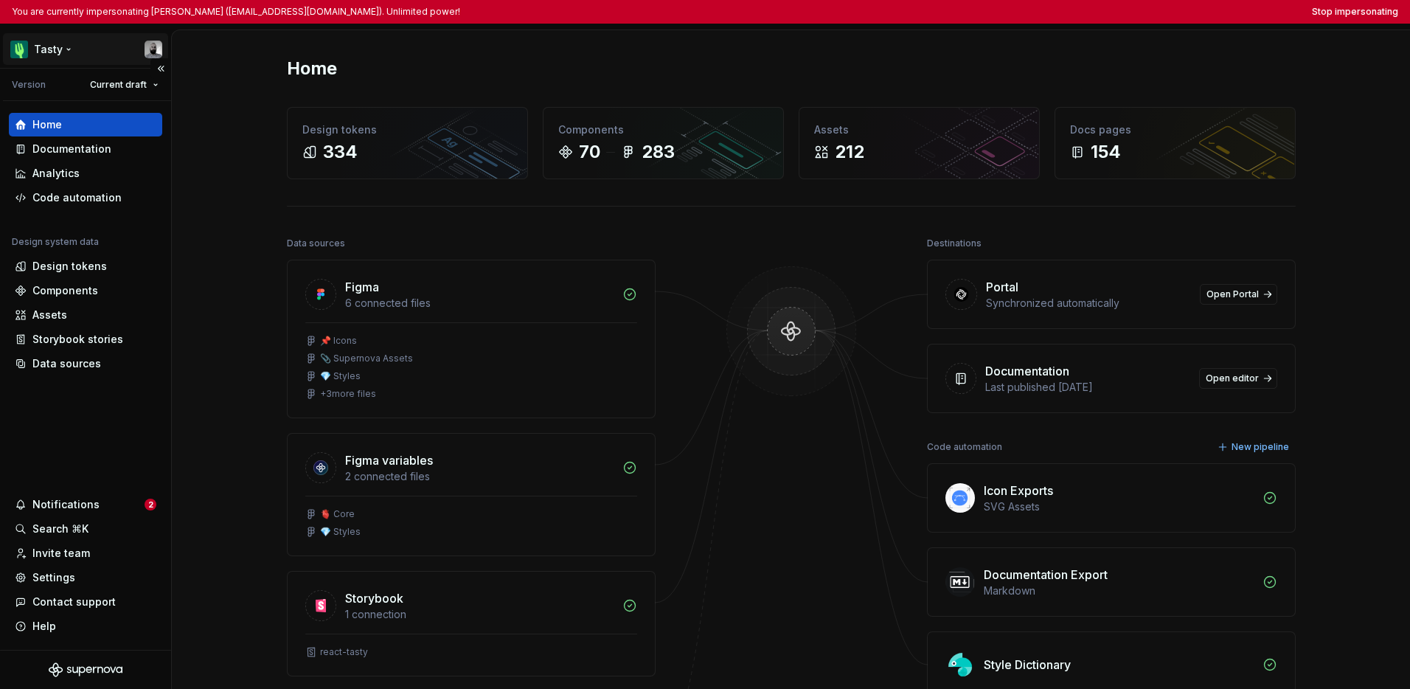
click at [48, 53] on html "You are currently impersonating Julien Riveron (jriveron@thefork.com). Unlimite…" at bounding box center [705, 344] width 1410 height 689
click at [74, 427] on html "You are currently impersonating Julien Riveron (jriveron@thefork.com). Unlimite…" at bounding box center [705, 344] width 1410 height 689
click at [1043, 16] on button "Stop impersonating" at bounding box center [1355, 12] width 86 height 12
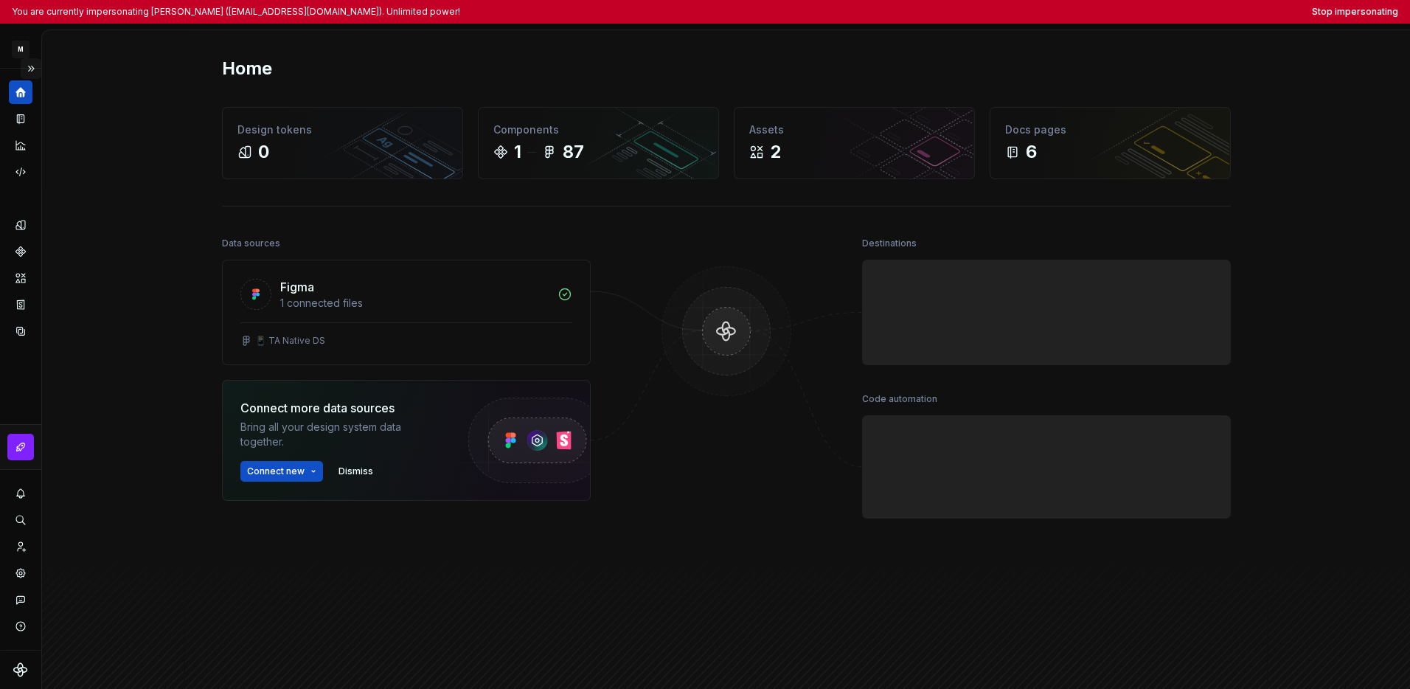
click at [32, 73] on button "Expand sidebar" at bounding box center [31, 68] width 21 height 21
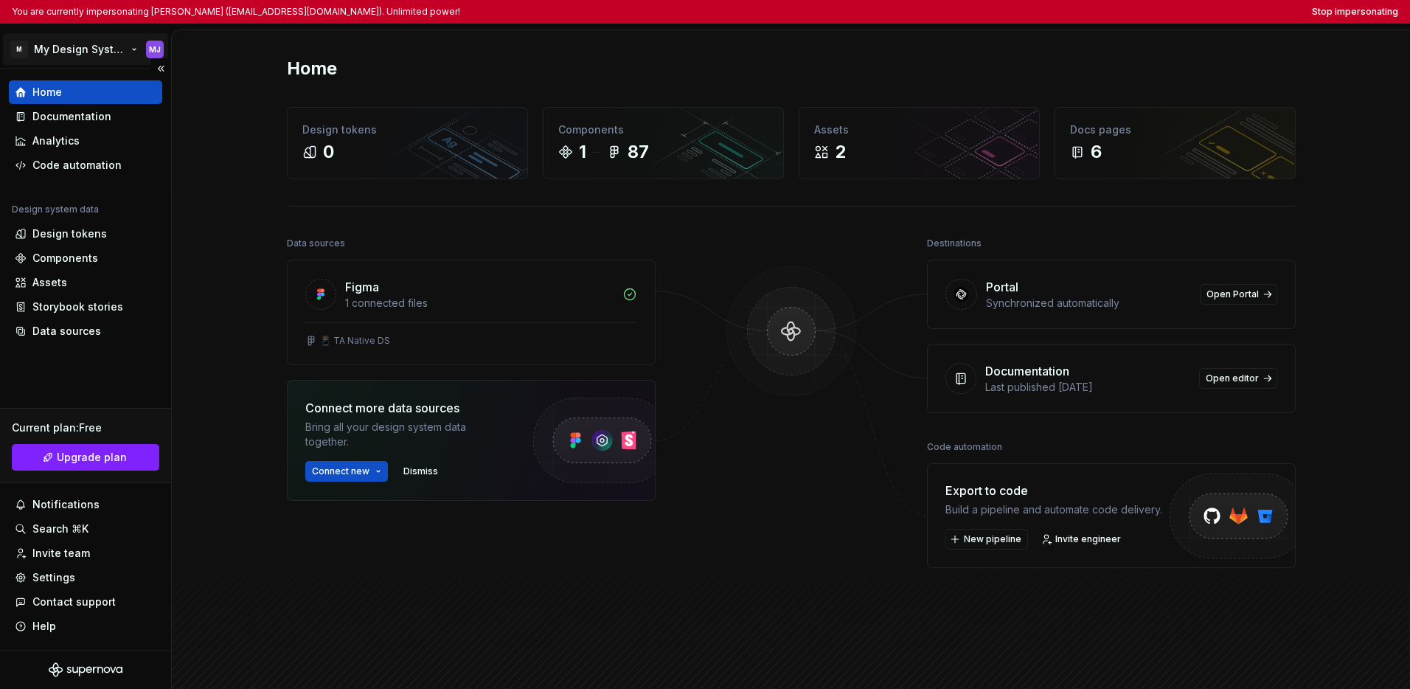
click at [44, 55] on html "You are currently impersonating [PERSON_NAME] ([EMAIL_ADDRESS][DOMAIN_NAME]). U…" at bounding box center [705, 344] width 1410 height 689
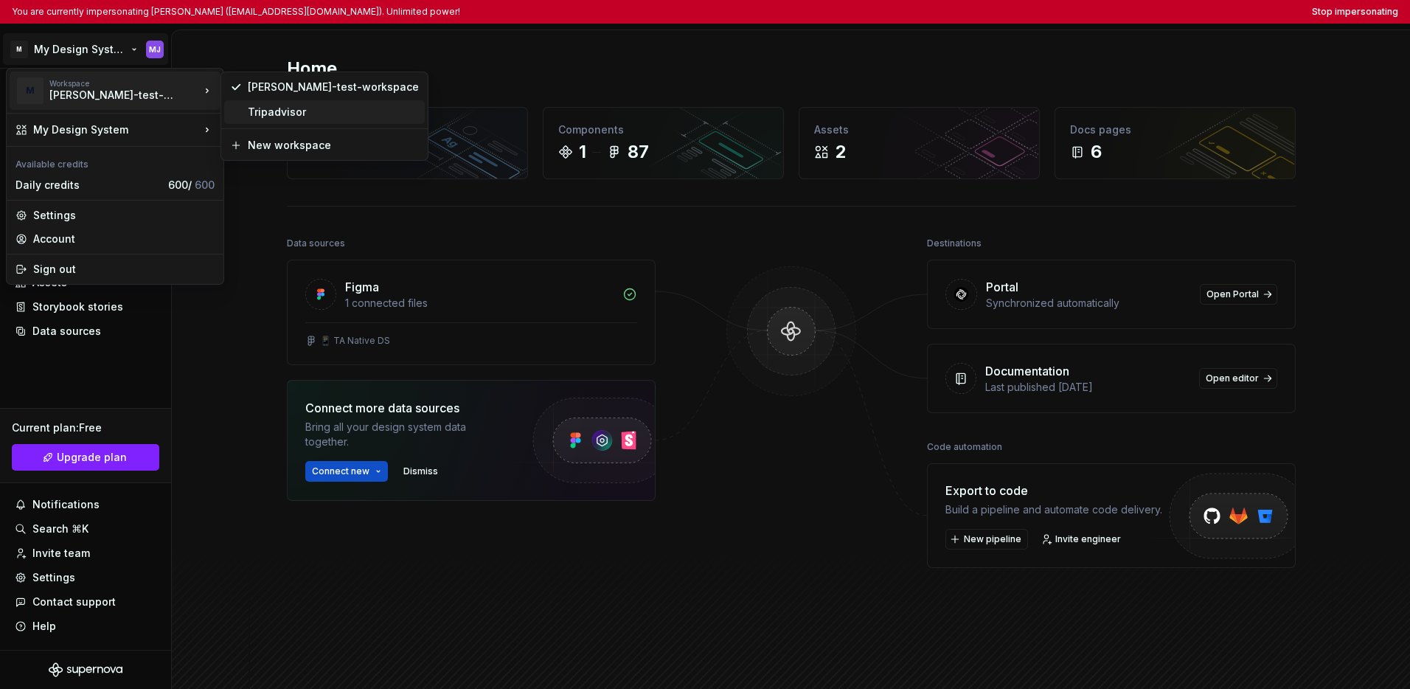
click at [282, 119] on div "Tripadvisor" at bounding box center [333, 112] width 171 height 15
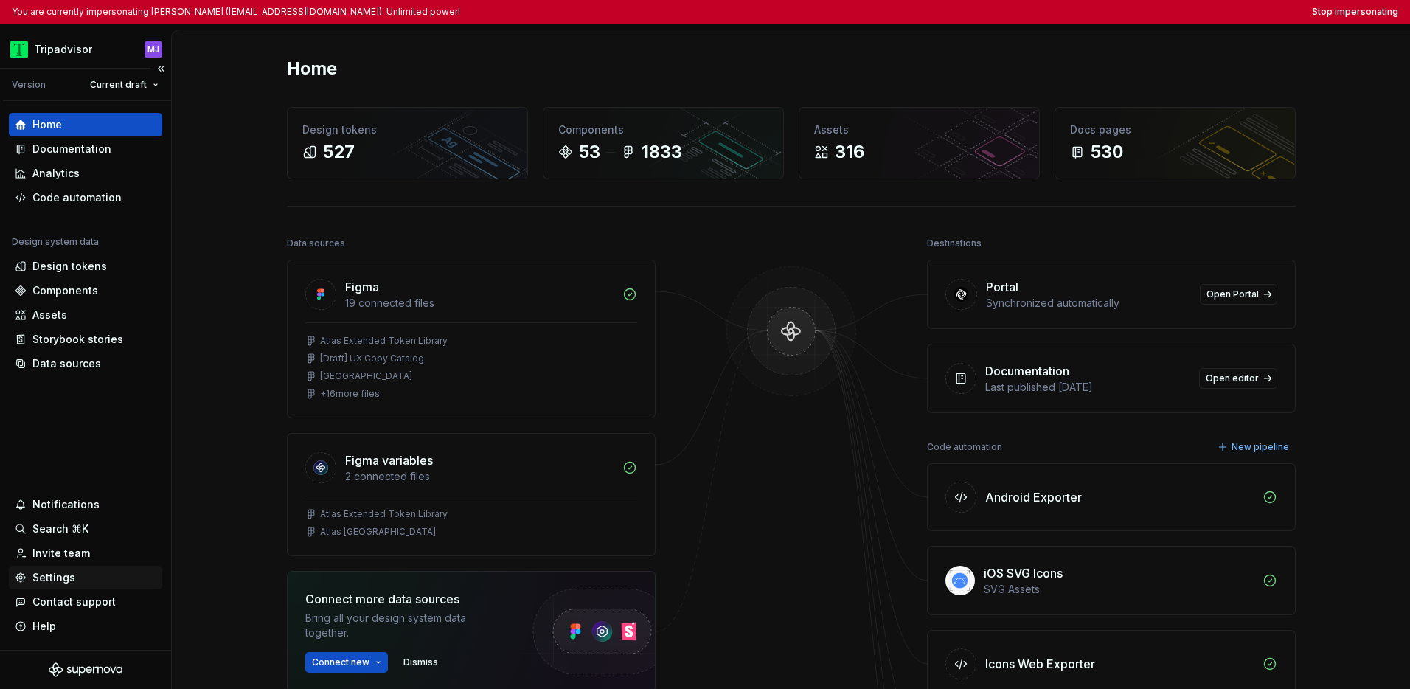
click at [46, 576] on div "Settings" at bounding box center [53, 577] width 43 height 15
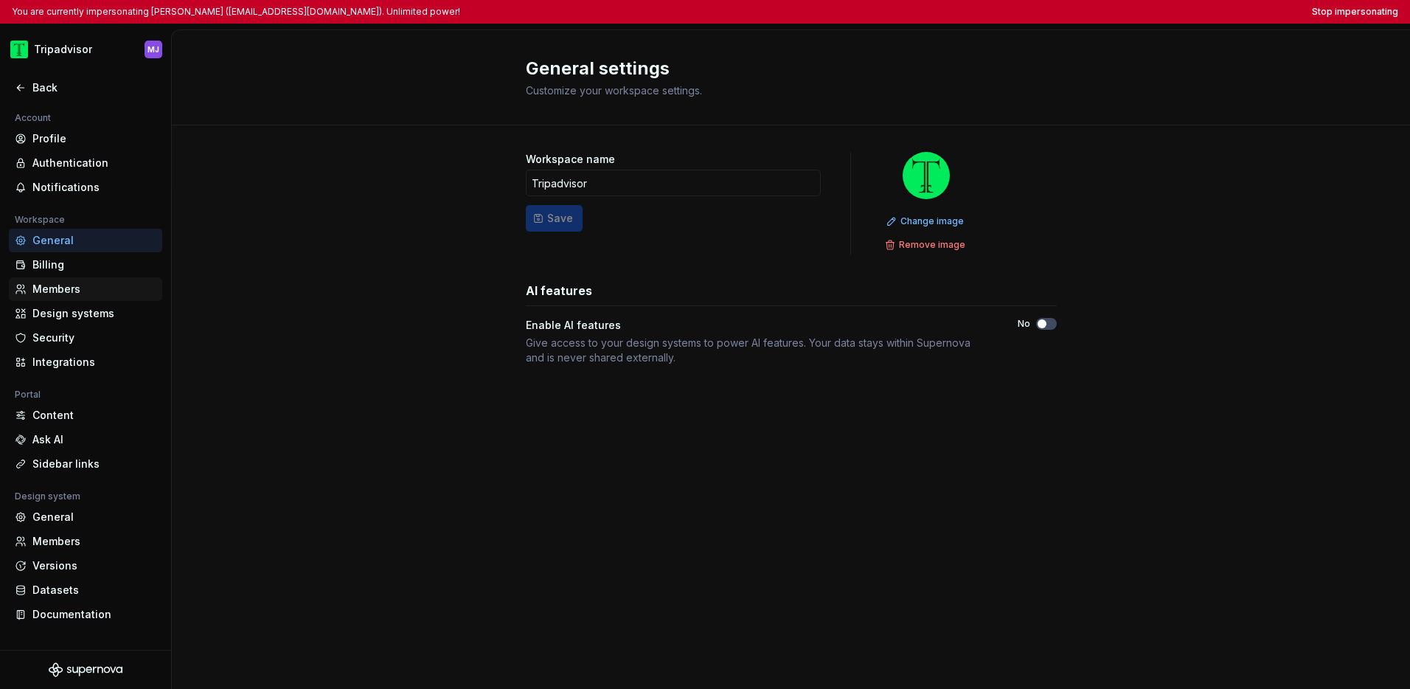
click at [73, 290] on div "Members" at bounding box center [94, 289] width 124 height 15
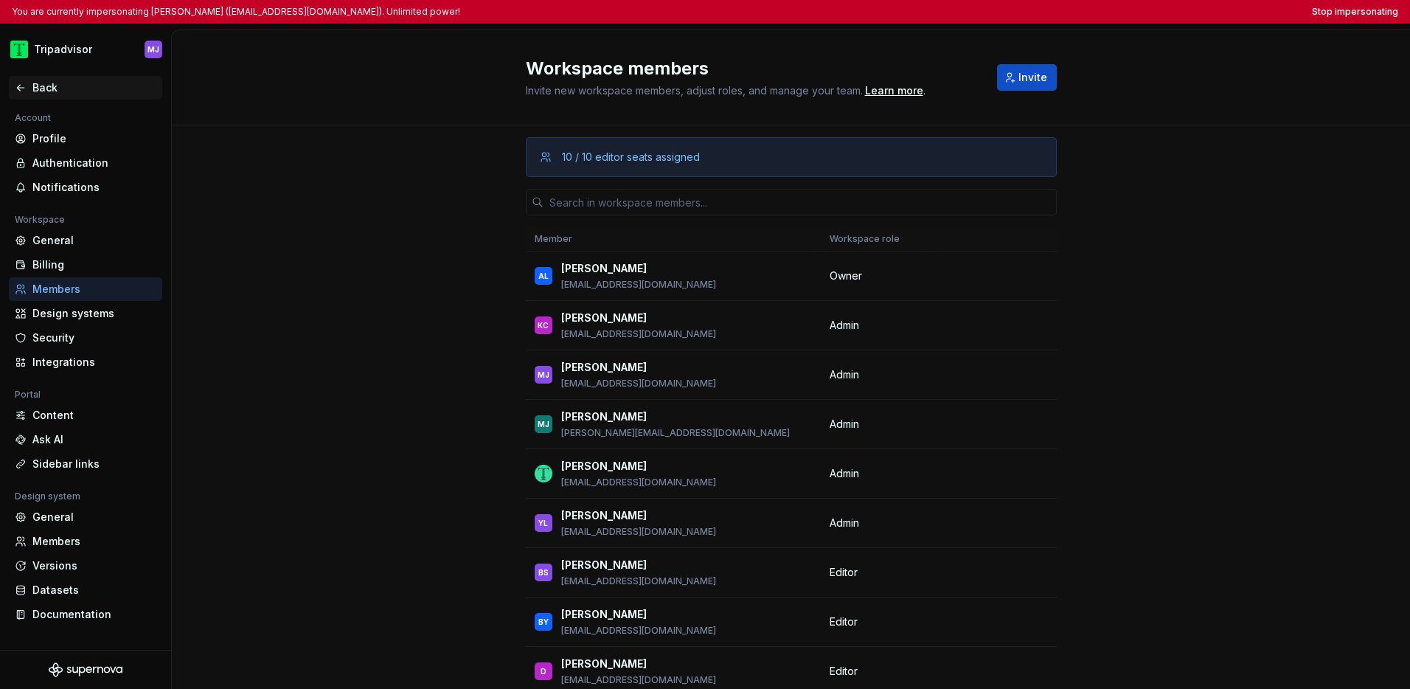
click at [30, 88] on div "Back" at bounding box center [86, 87] width 142 height 15
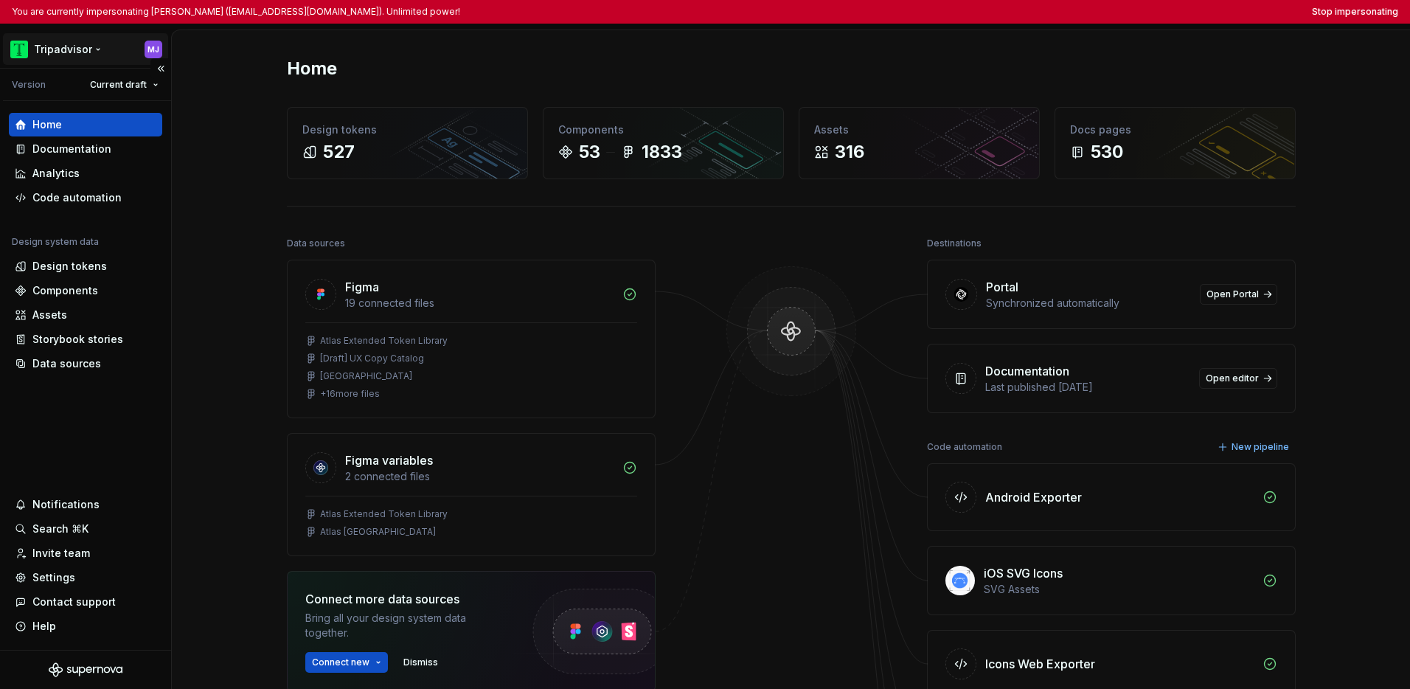
click at [66, 56] on html "You are currently impersonating [PERSON_NAME] ([EMAIL_ADDRESS][DOMAIN_NAME]). U…" at bounding box center [705, 344] width 1410 height 689
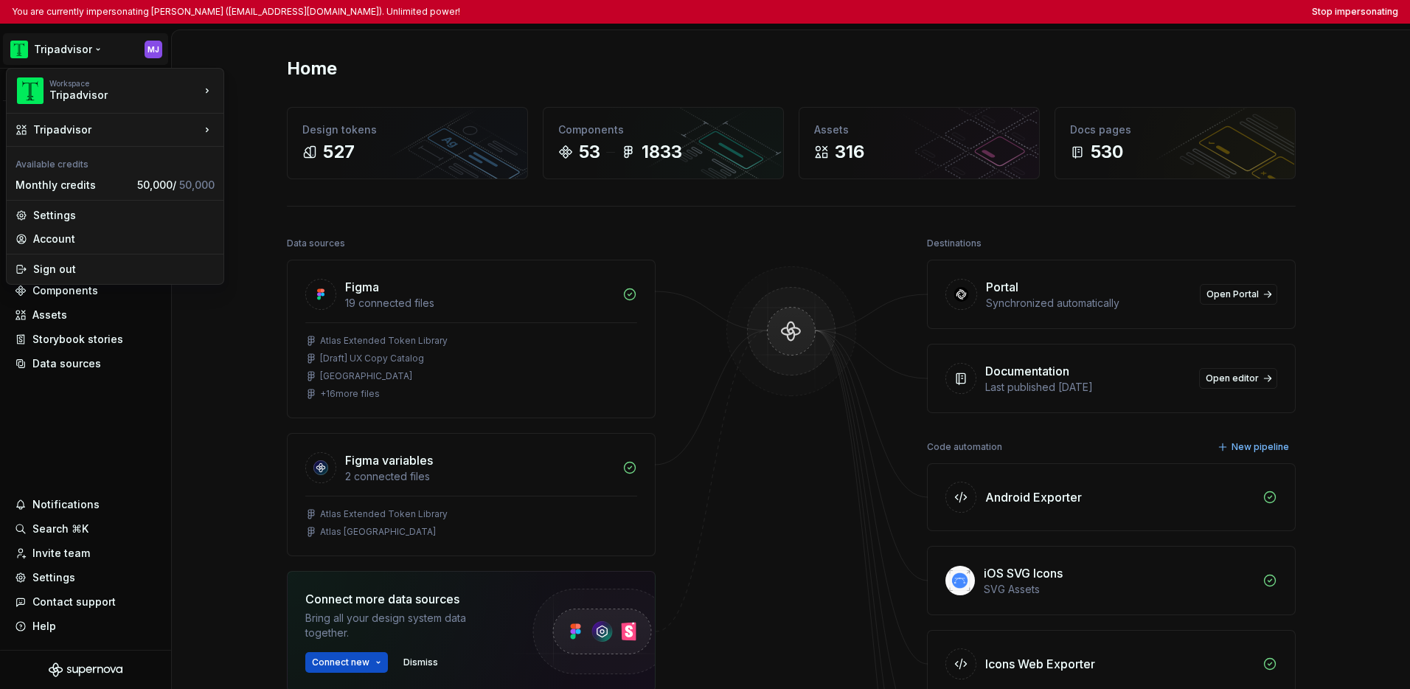
click at [122, 428] on html "You are currently impersonating [PERSON_NAME] ([EMAIL_ADDRESS][DOMAIN_NAME]). U…" at bounding box center [705, 344] width 1410 height 689
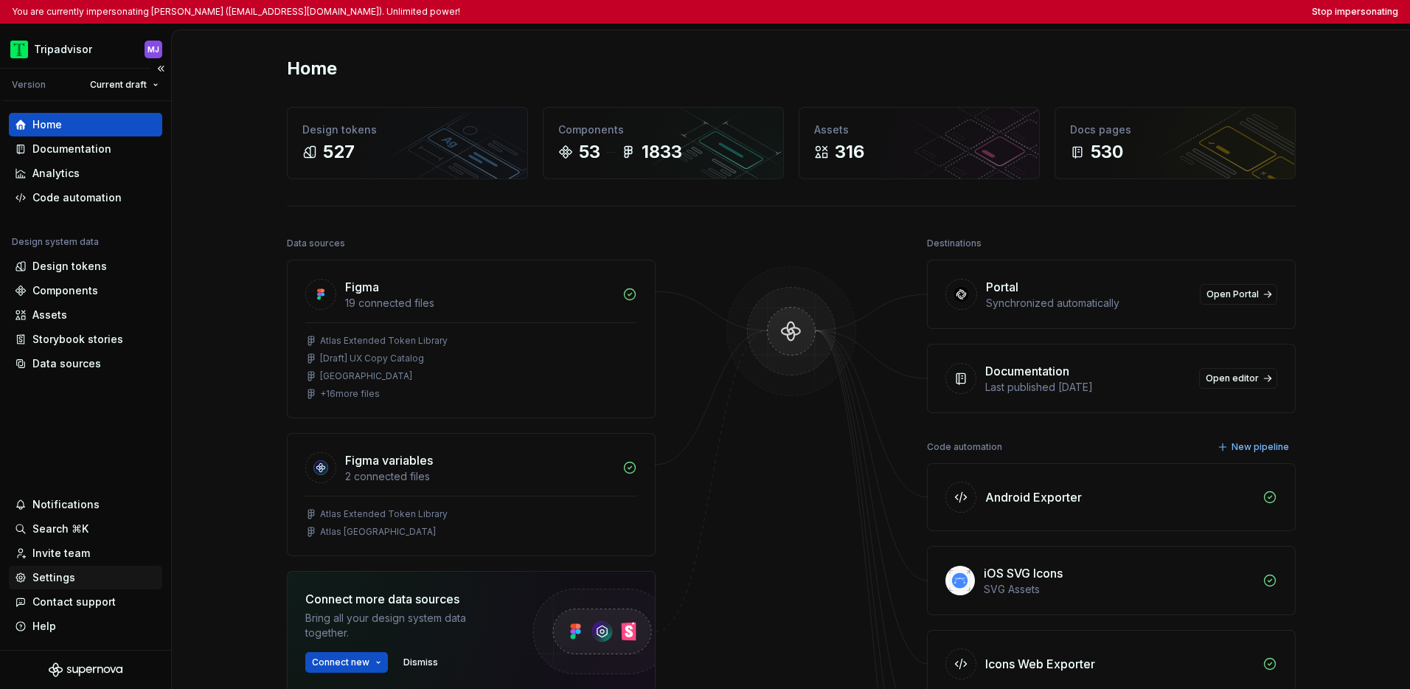
click at [56, 574] on div "Settings" at bounding box center [53, 577] width 43 height 15
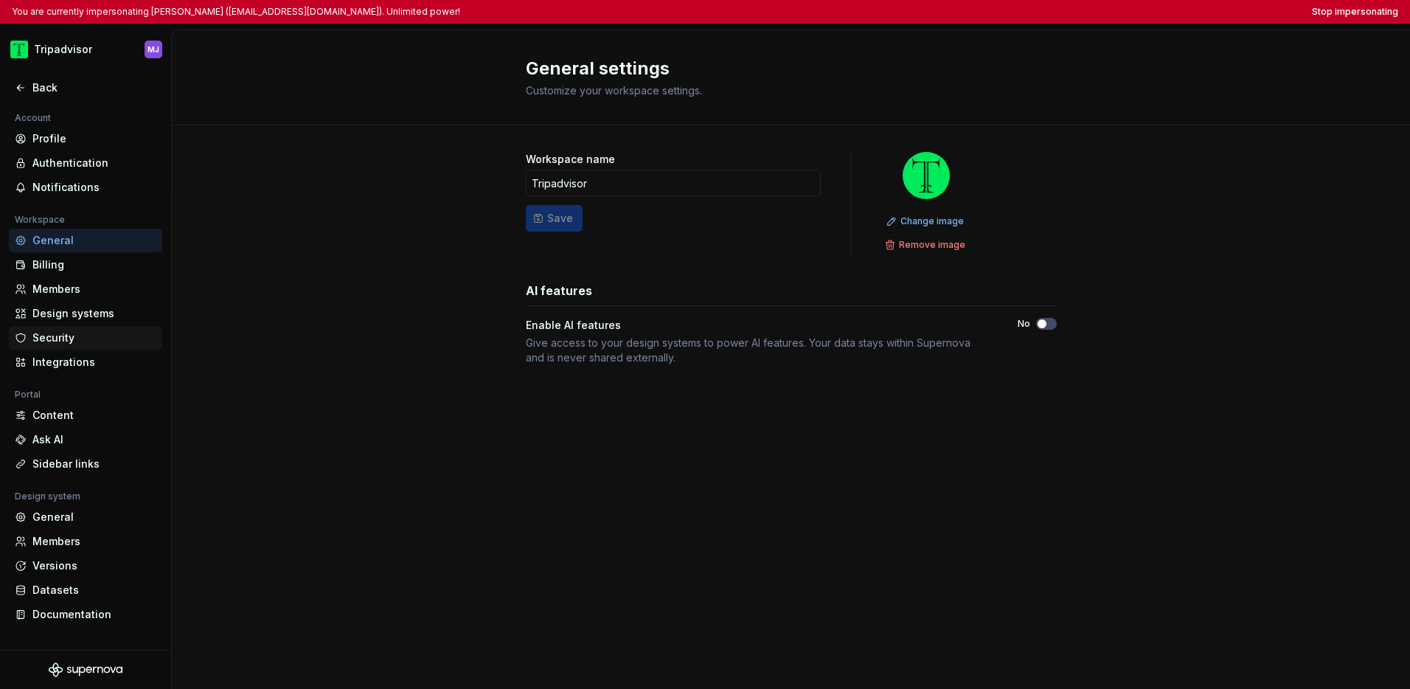
click at [54, 332] on div "Security" at bounding box center [94, 337] width 124 height 15
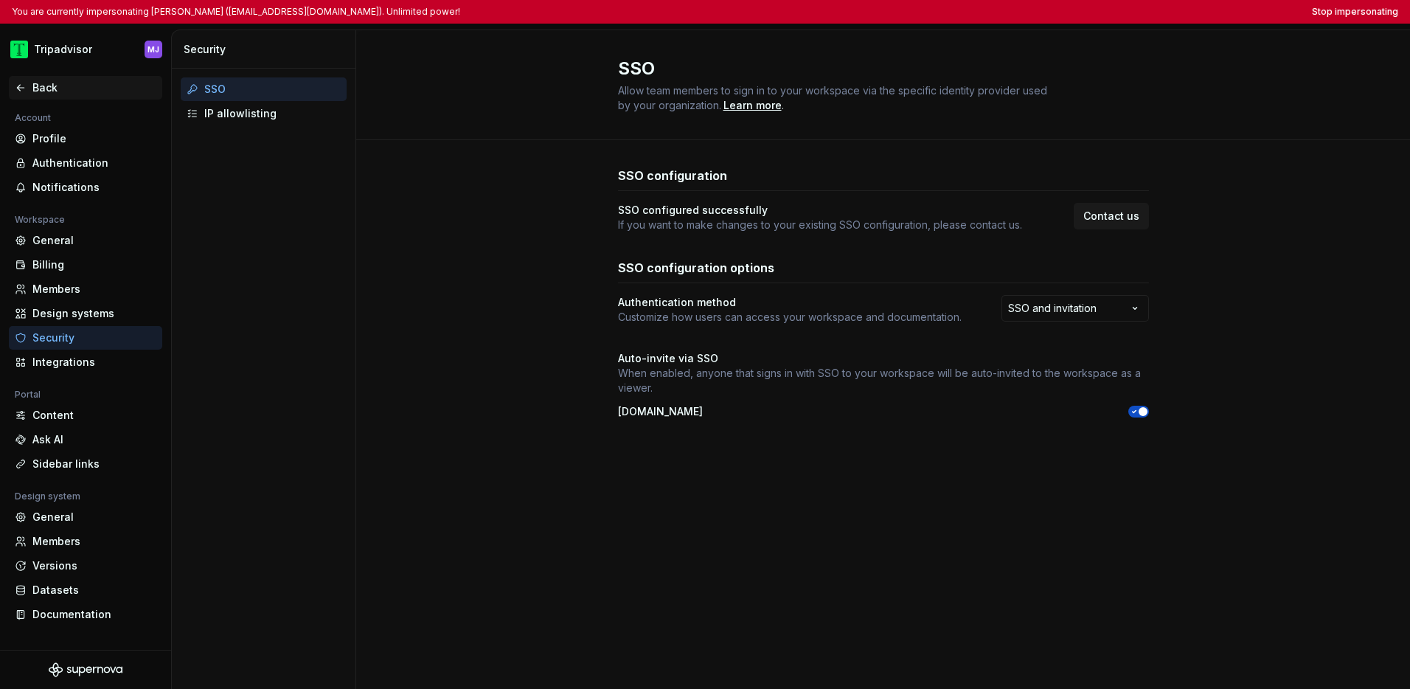
click at [41, 91] on div "Back" at bounding box center [94, 87] width 124 height 15
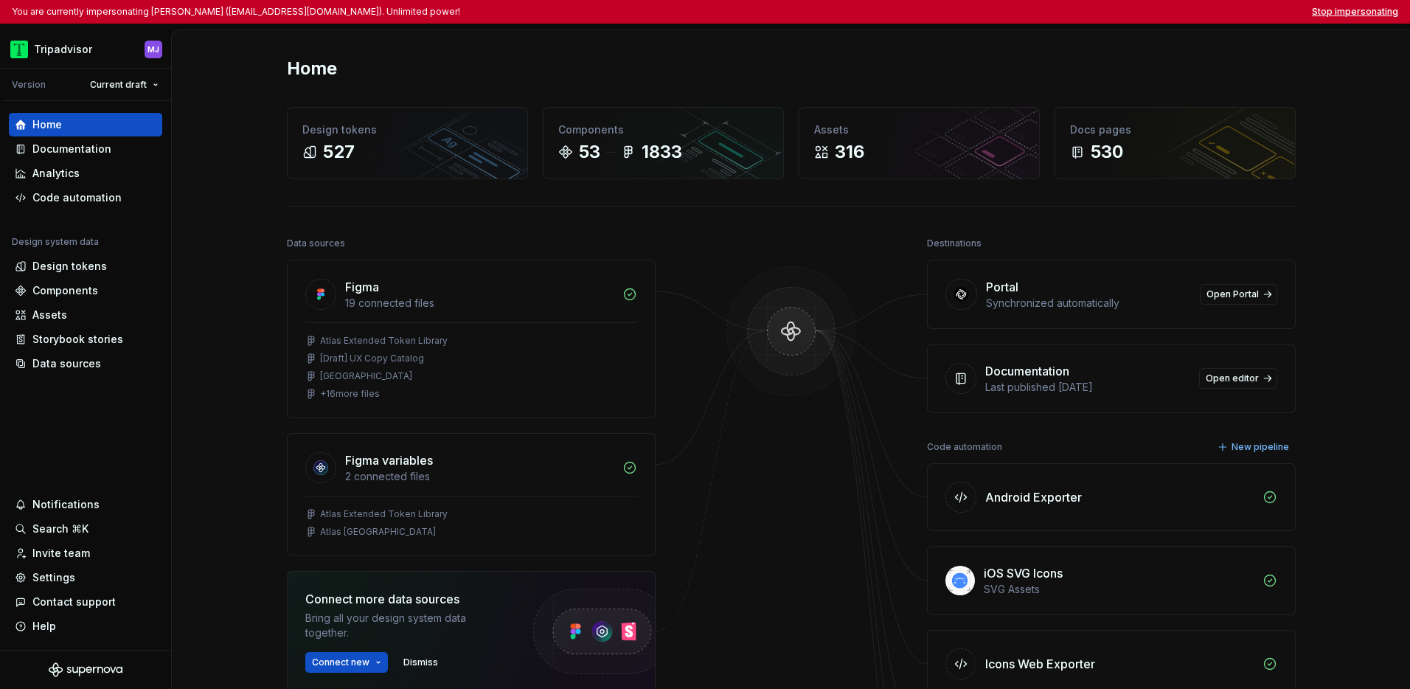
click at [1043, 13] on button "Stop impersonating" at bounding box center [1355, 12] width 86 height 12
